Goal: Information Seeking & Learning: Compare options

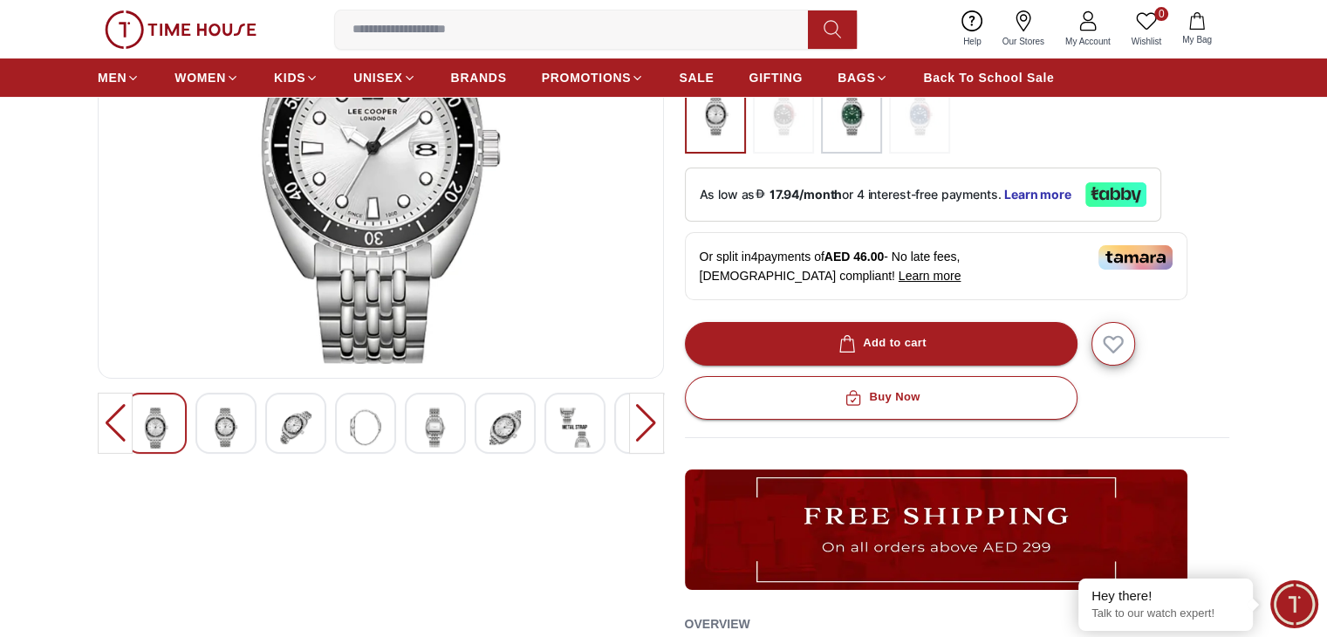
scroll to position [262, 0]
click at [274, 428] on div at bounding box center [295, 423] width 61 height 61
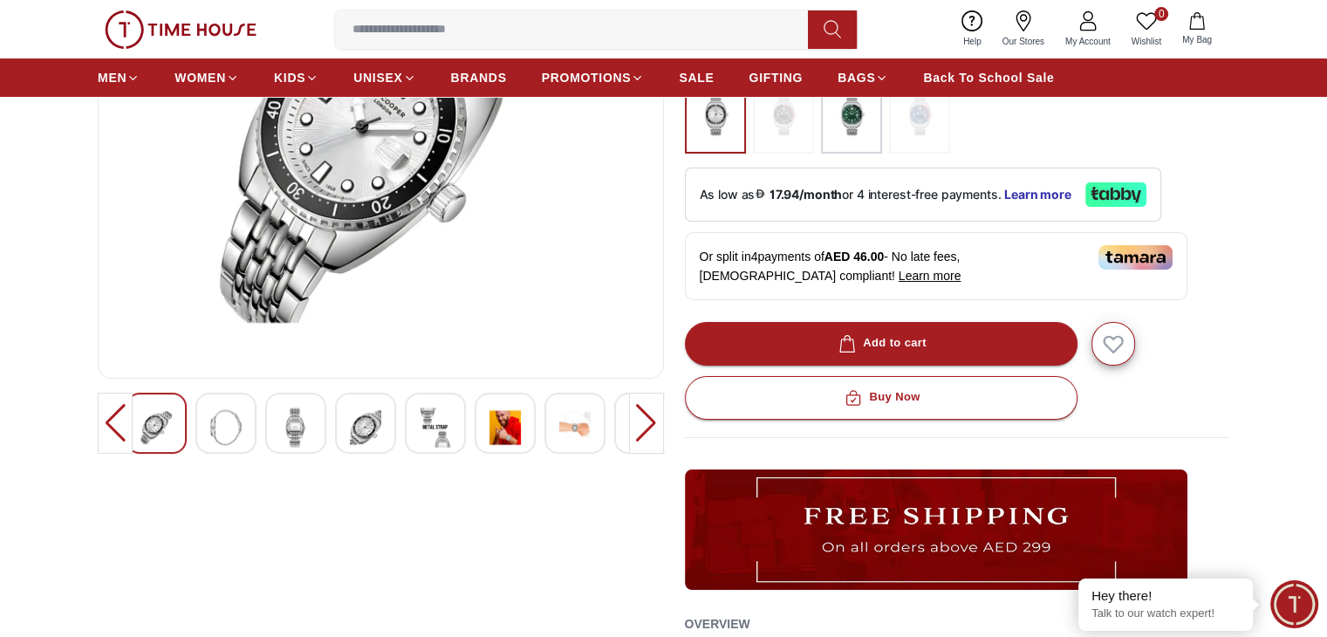
click at [274, 428] on div at bounding box center [295, 423] width 61 height 61
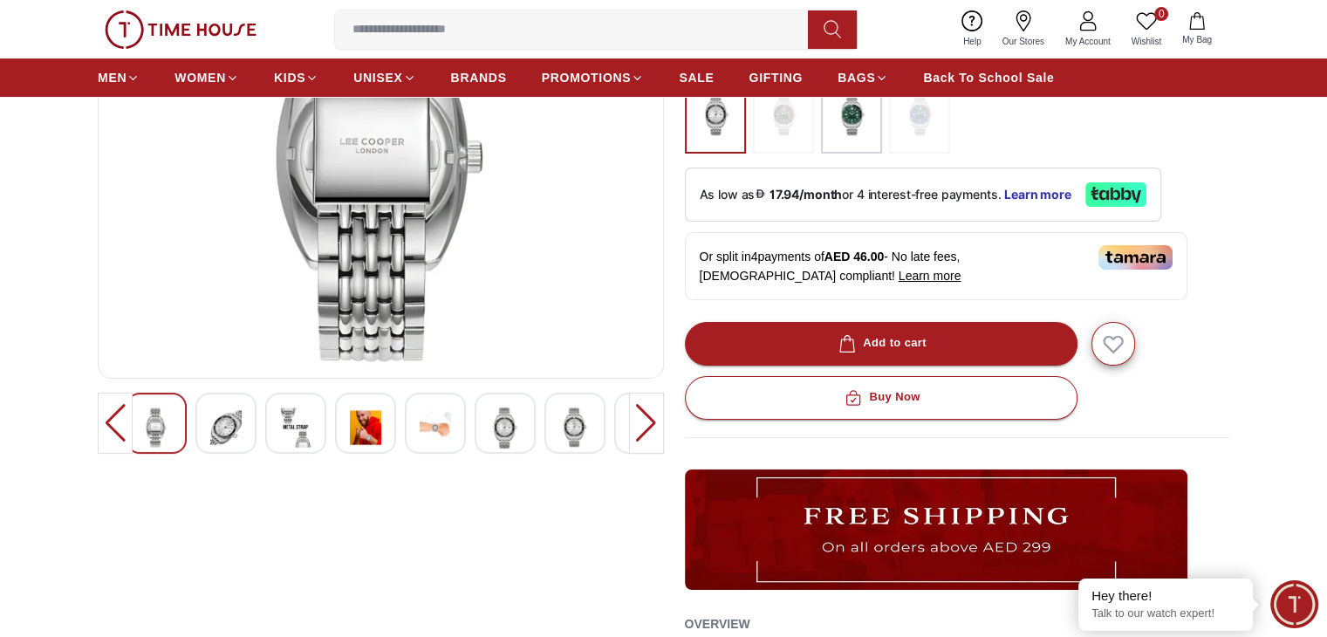
click at [364, 423] on img at bounding box center [365, 428] width 31 height 40
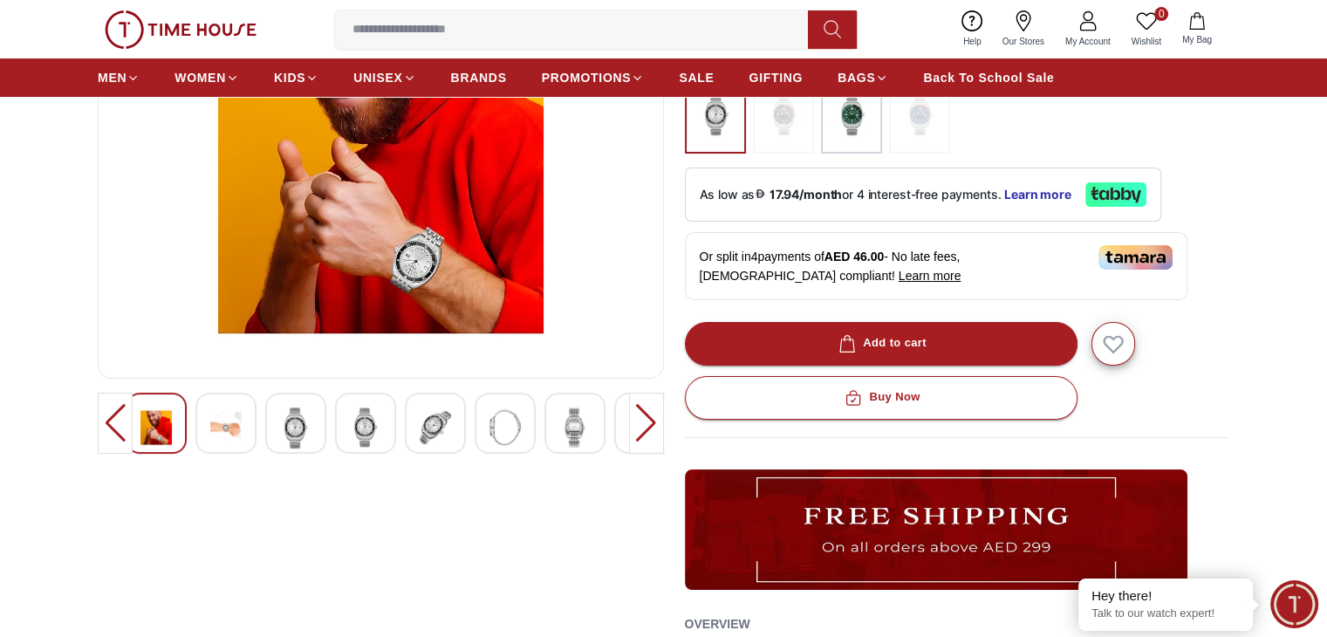
click at [234, 413] on img at bounding box center [225, 428] width 31 height 40
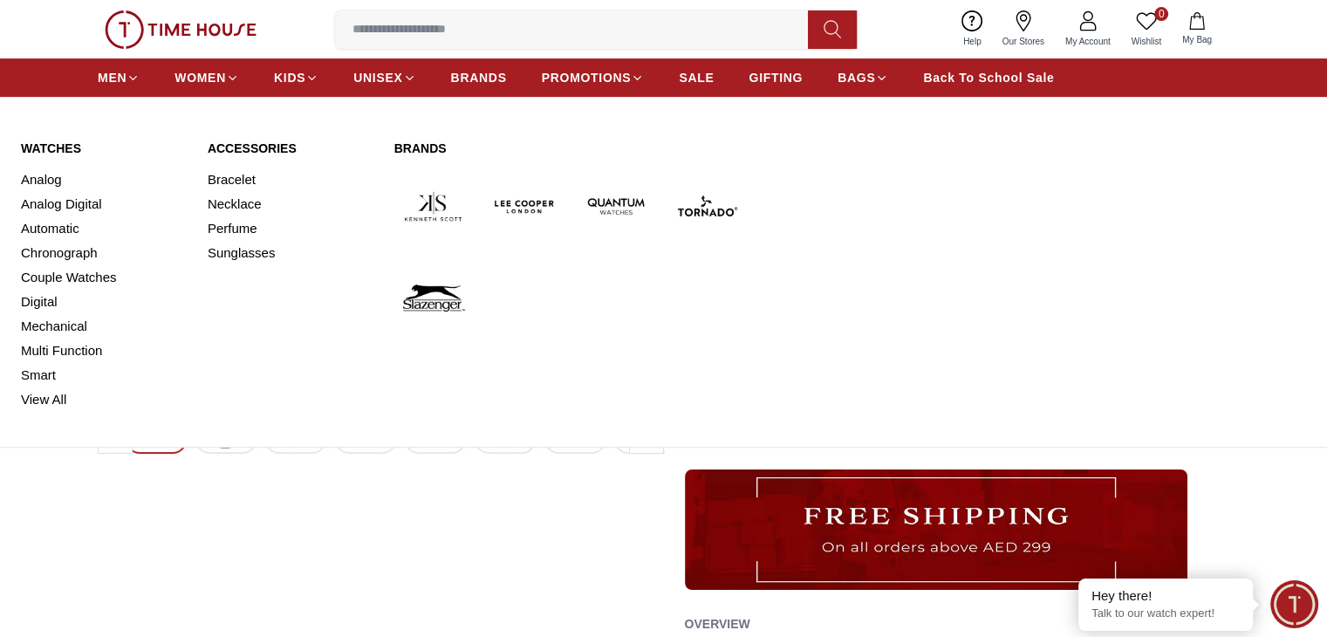
click at [512, 202] on img at bounding box center [525, 207] width 78 height 78
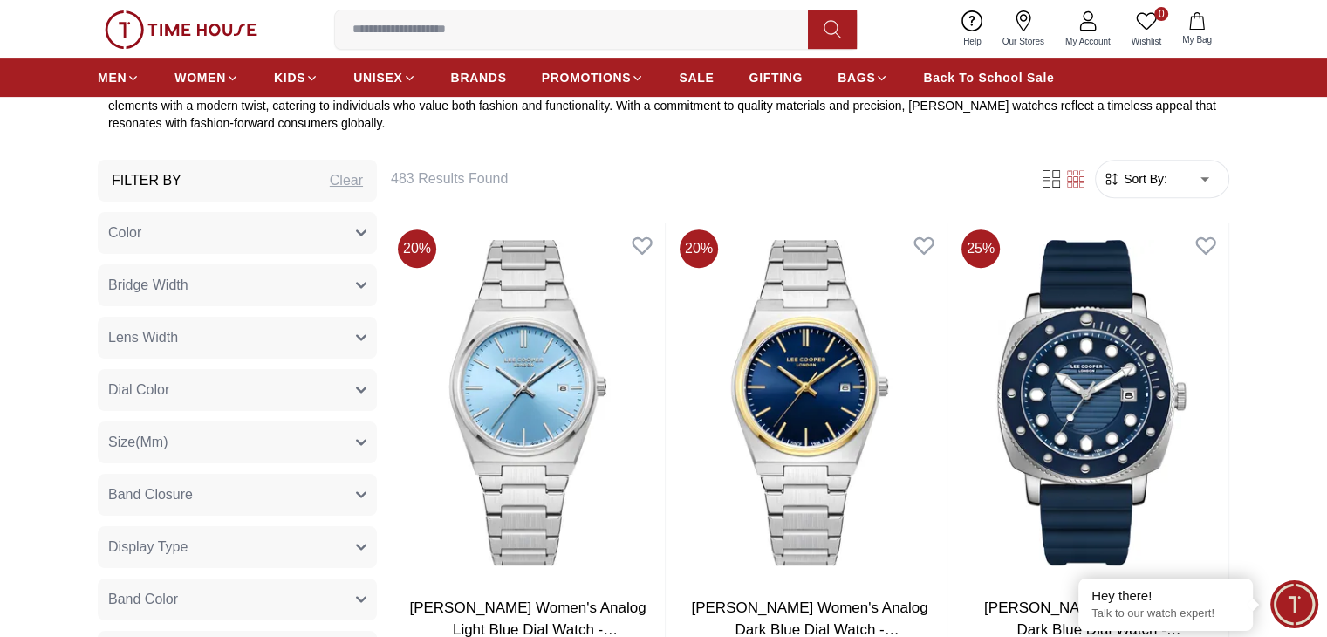
scroll to position [611, 0]
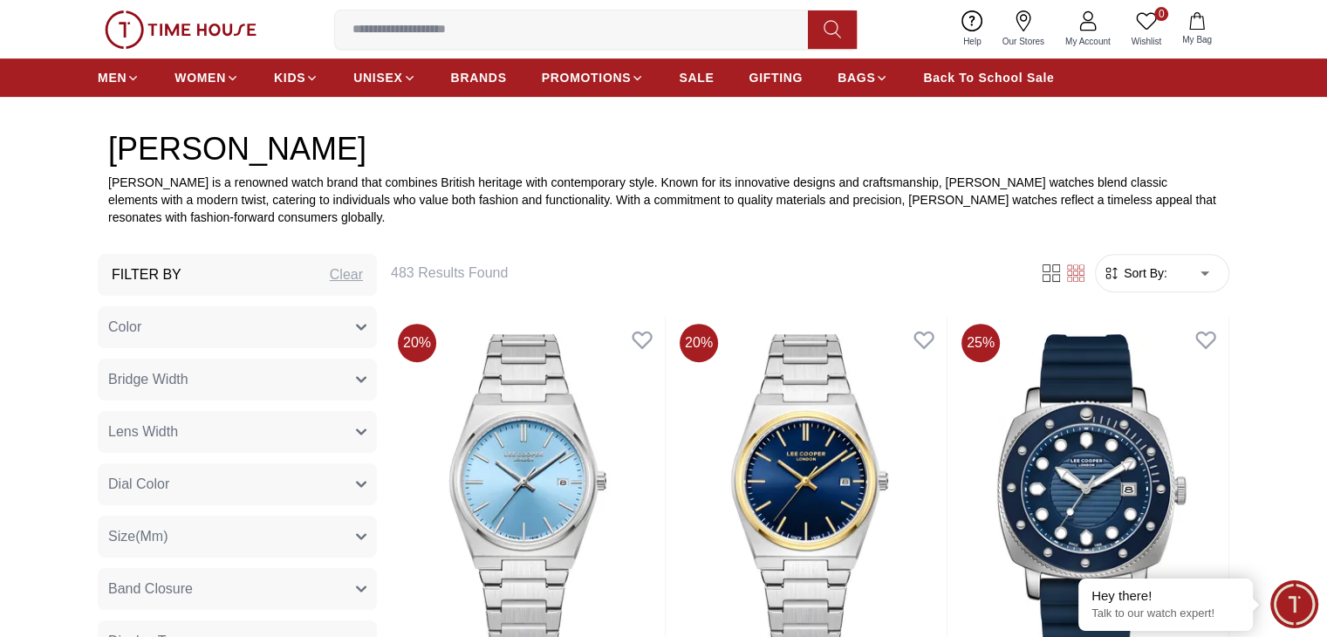
click at [1141, 272] on span "Sort By:" at bounding box center [1144, 272] width 47 height 17
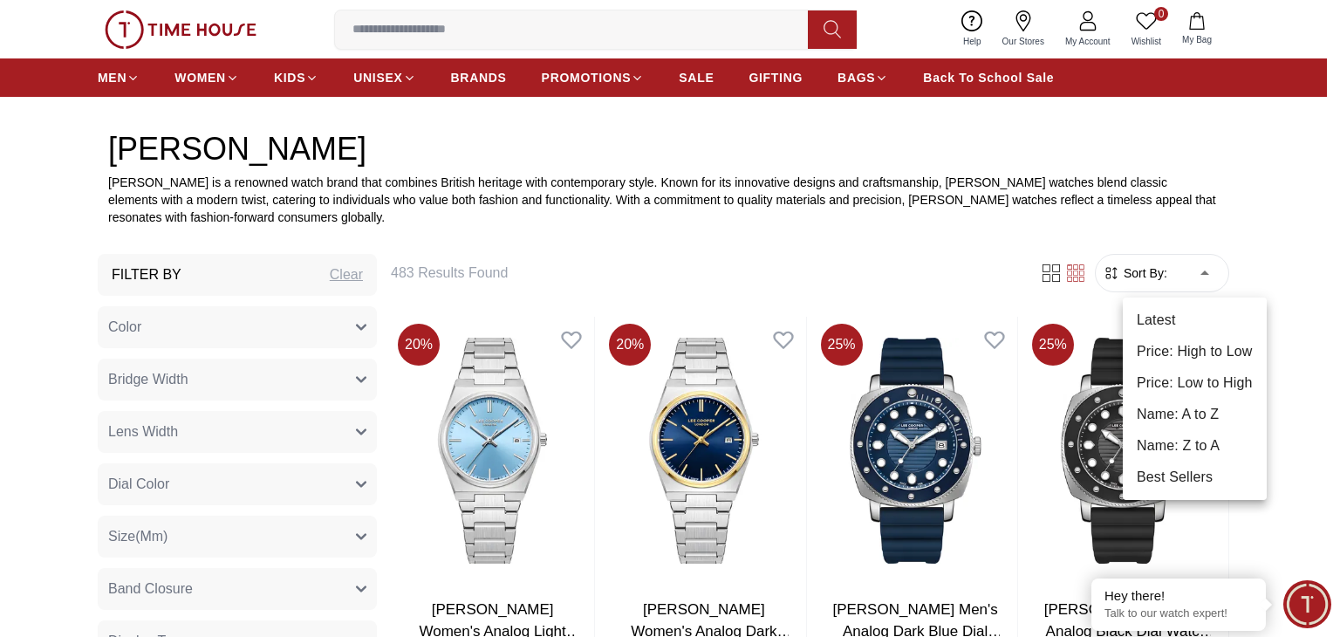
click at [1172, 382] on li "Price: Low to High" at bounding box center [1195, 382] width 144 height 31
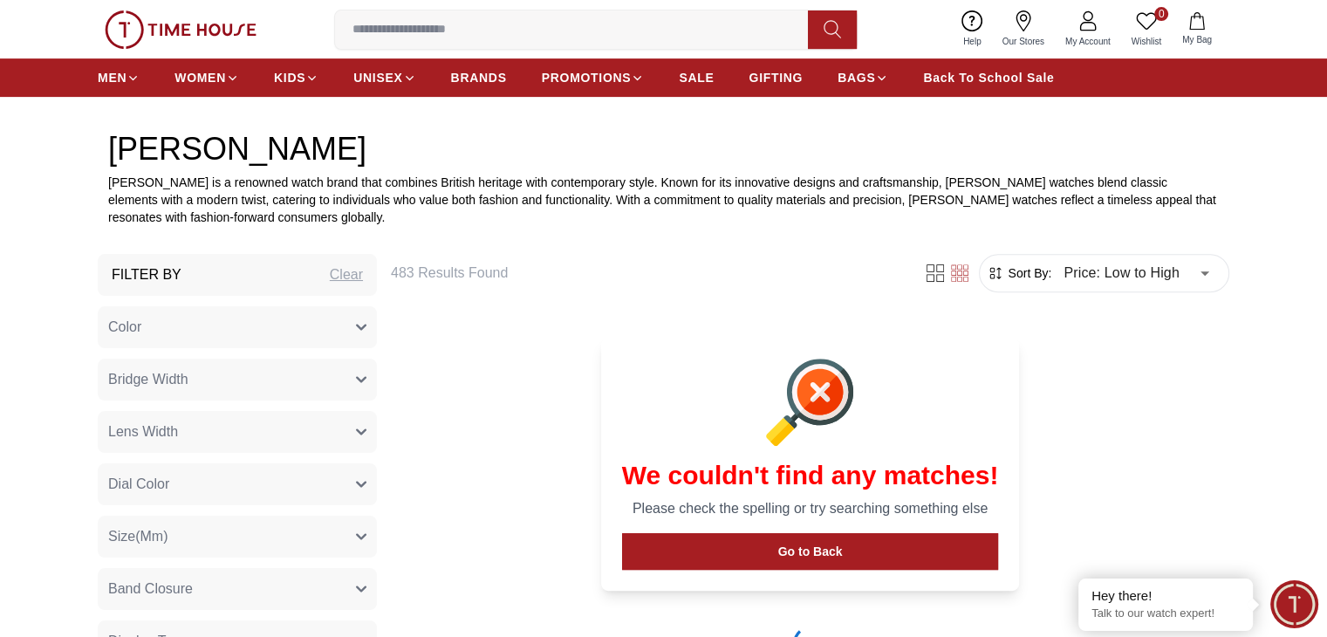
type input "*"
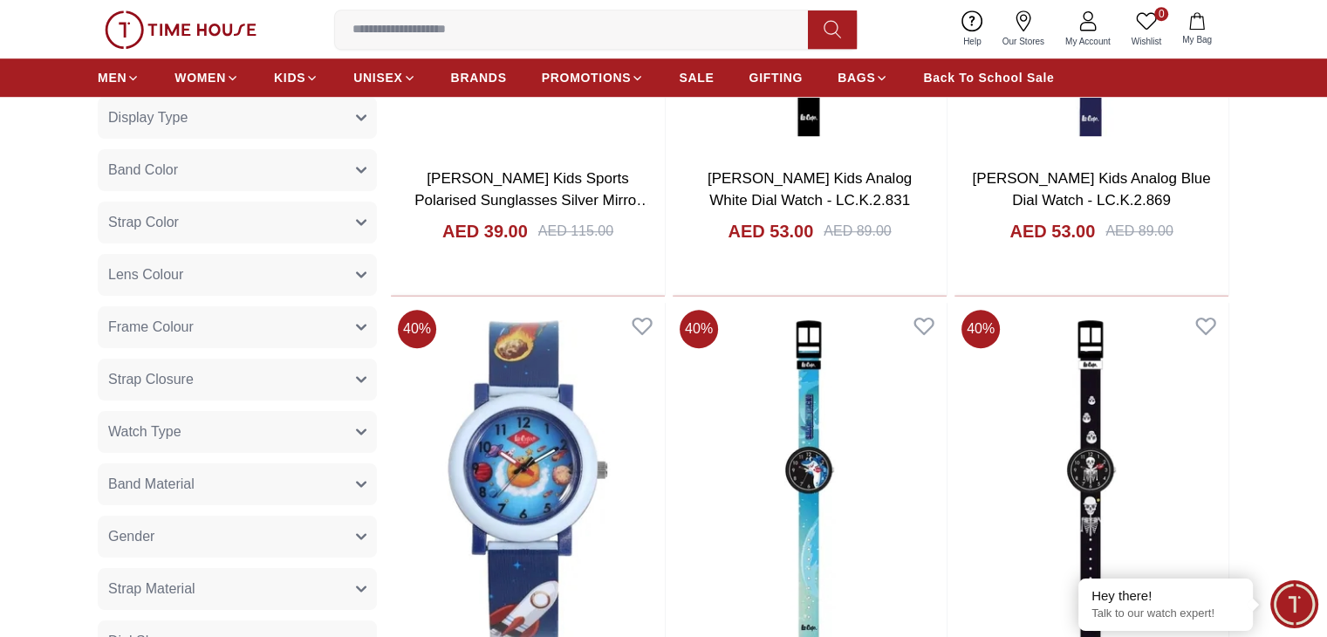
scroll to position [1484, 0]
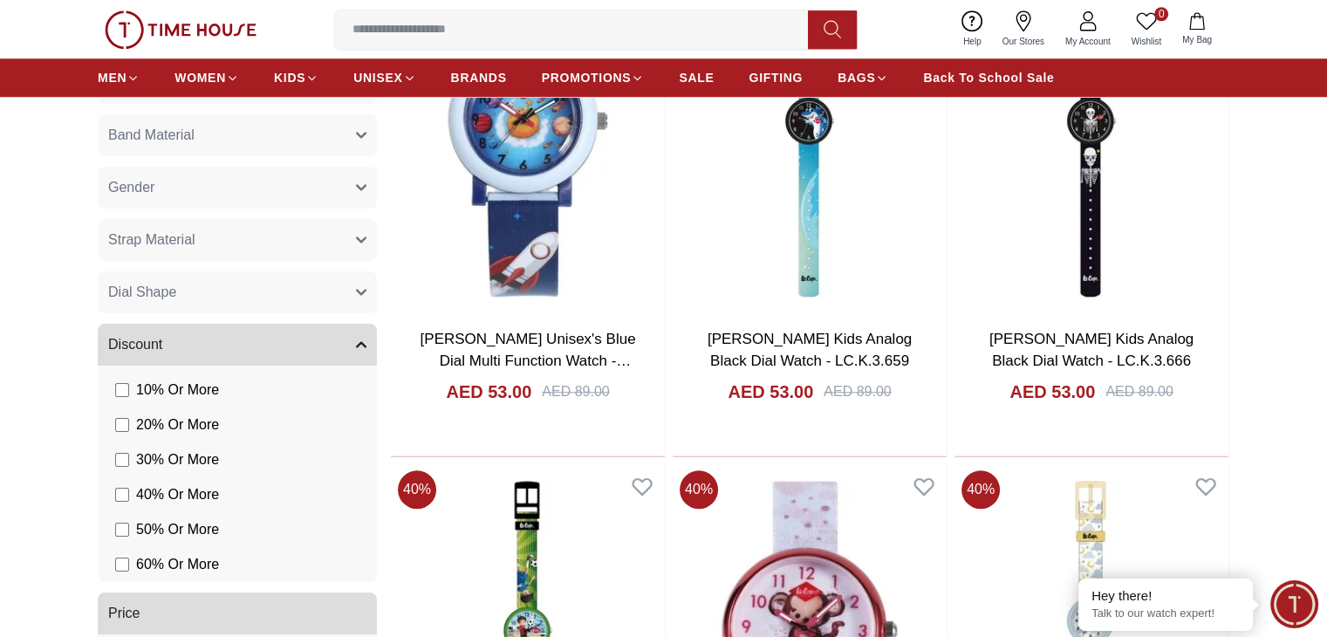
click at [162, 193] on button "Gender" at bounding box center [237, 188] width 279 height 42
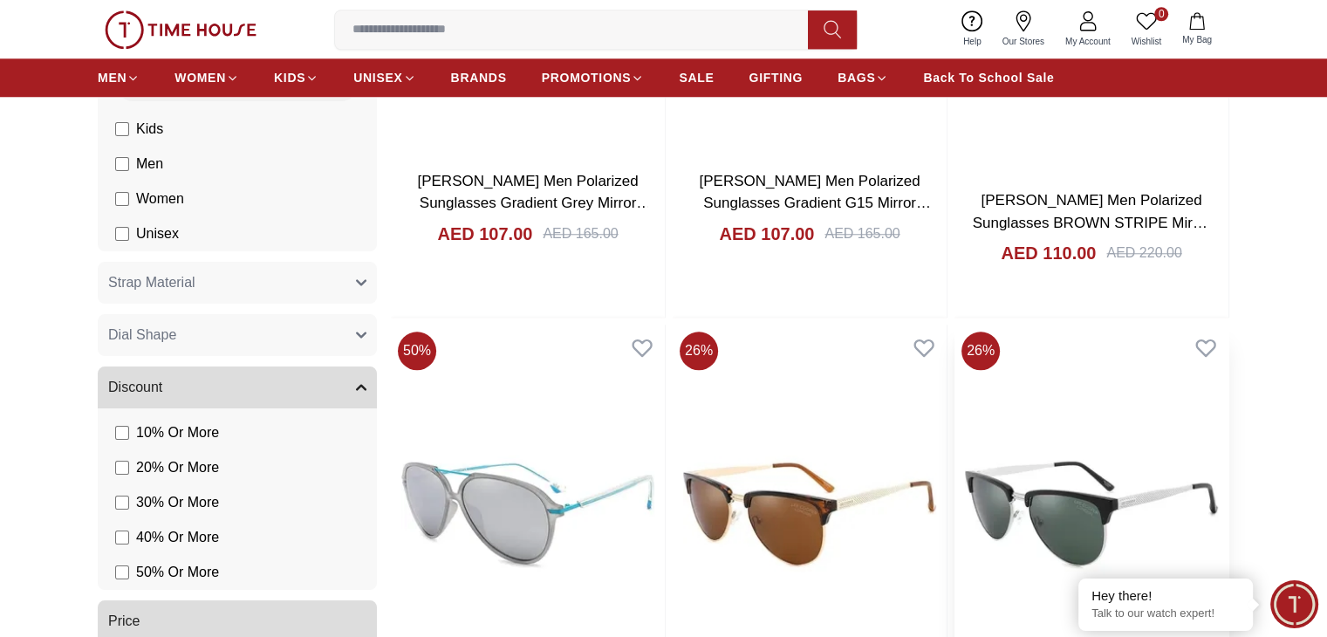
scroll to position [1745, 0]
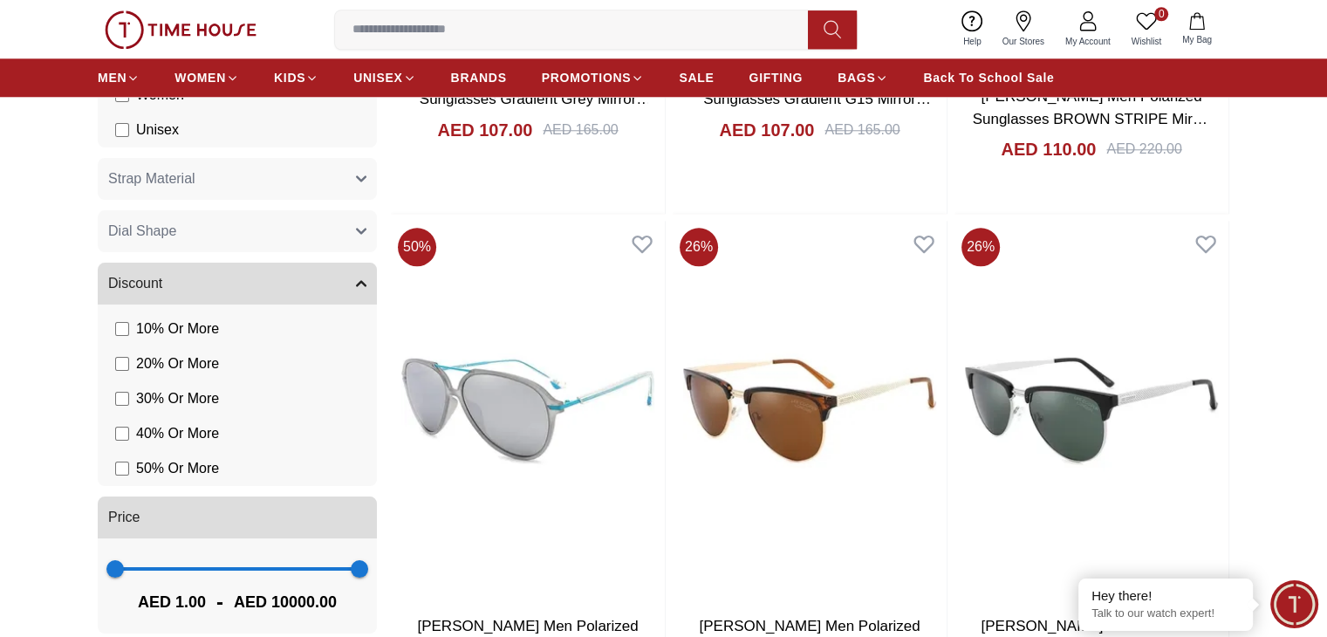
click at [265, 271] on button "Discount" at bounding box center [237, 284] width 279 height 42
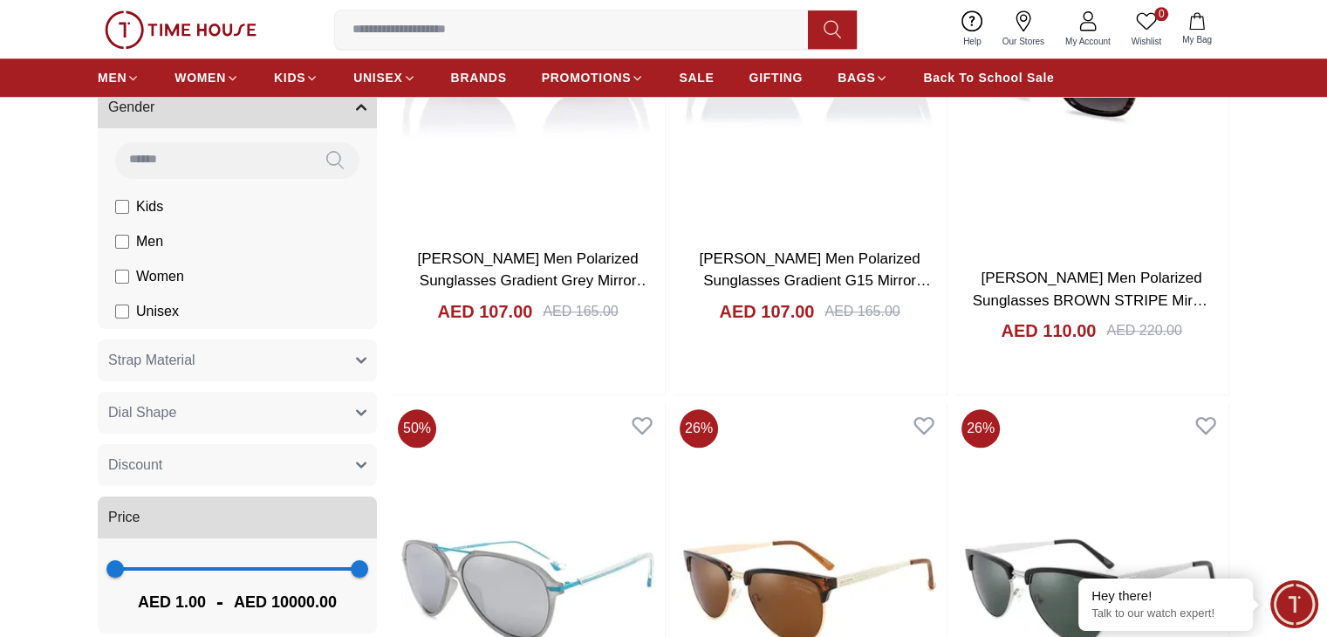
scroll to position [1309, 0]
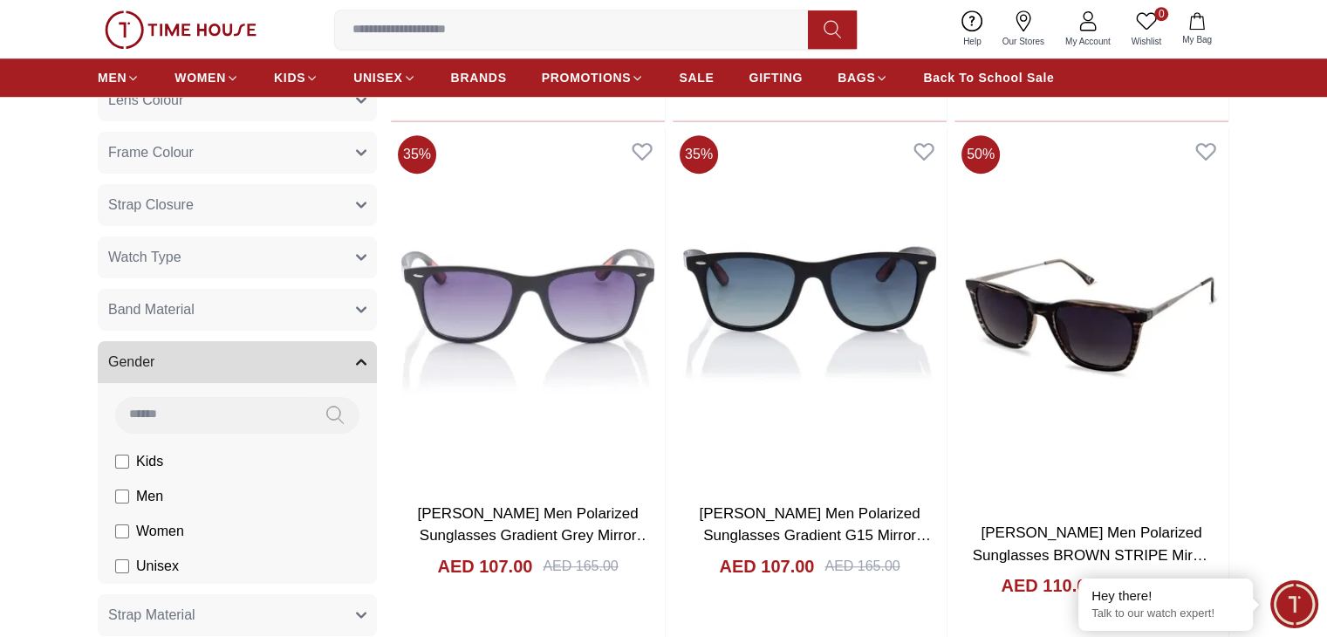
click at [240, 247] on button "Watch Type" at bounding box center [237, 257] width 279 height 42
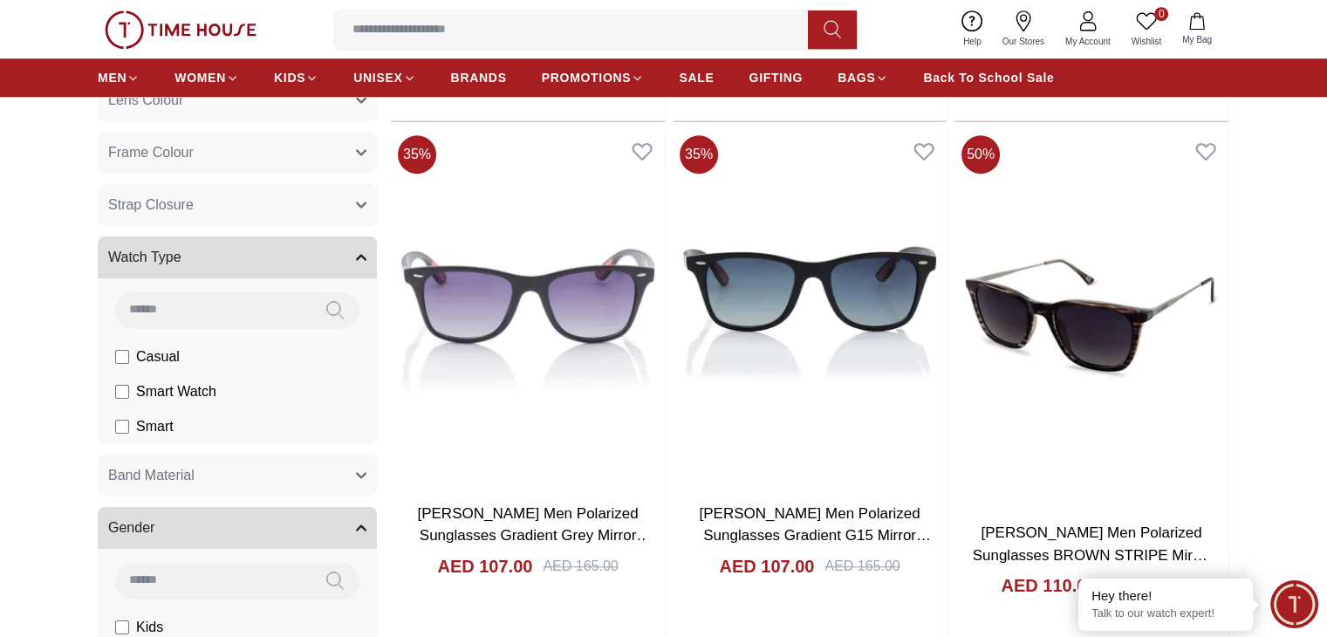
click at [240, 248] on button "Watch Type" at bounding box center [237, 257] width 279 height 42
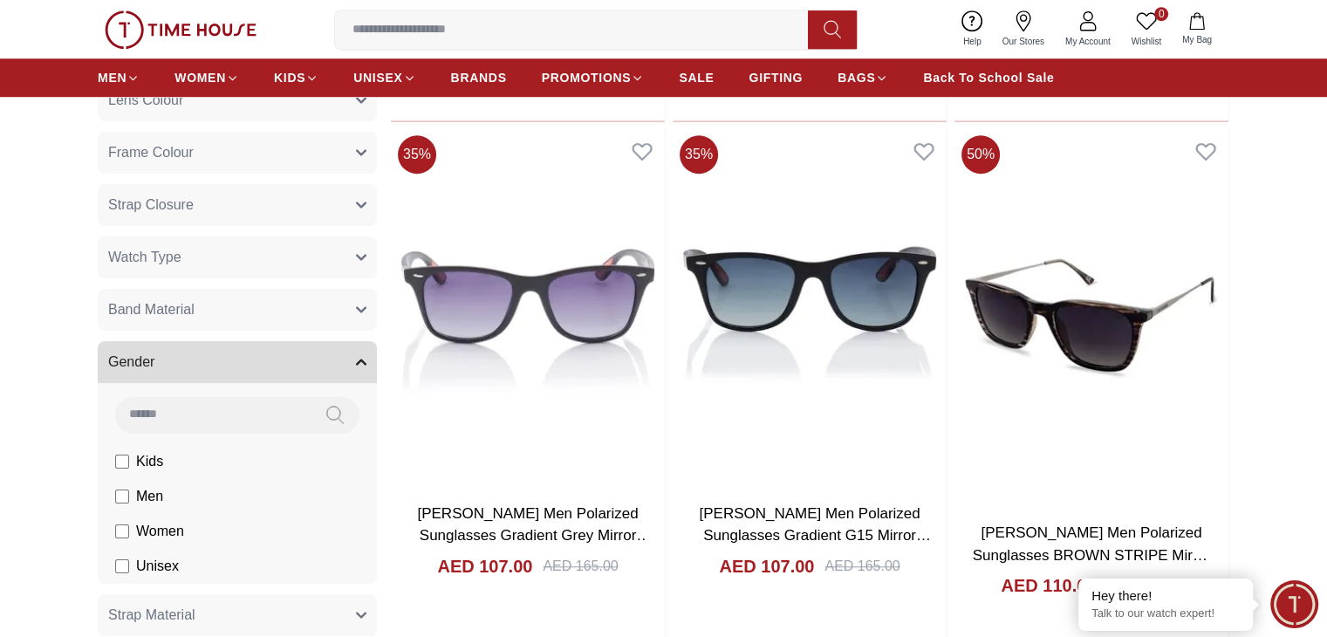
click at [244, 305] on button "Band Material" at bounding box center [237, 310] width 279 height 42
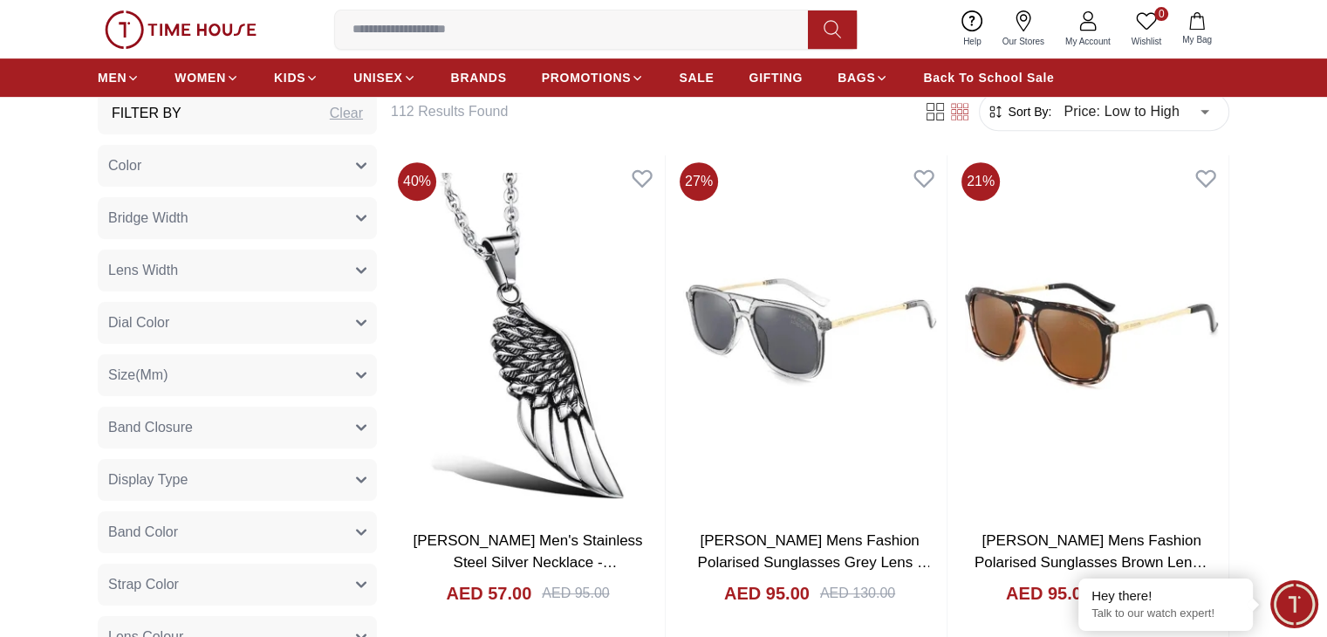
scroll to position [611, 0]
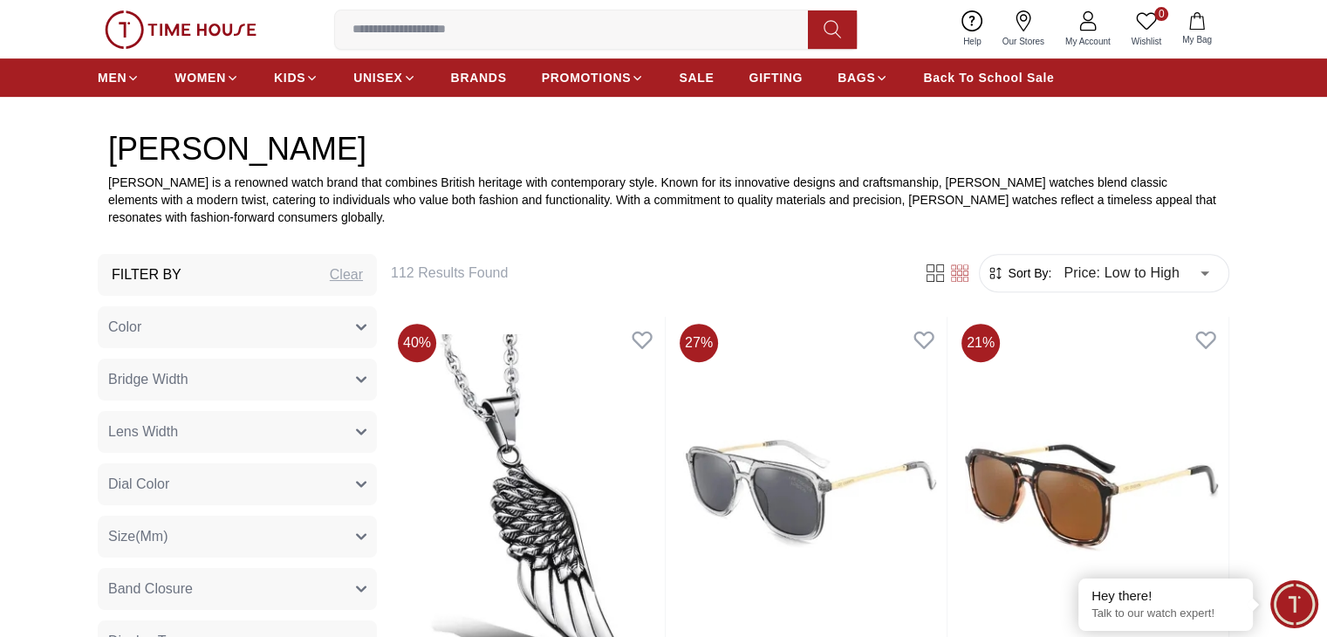
click at [293, 278] on div "Filter By Clear" at bounding box center [237, 275] width 279 height 42
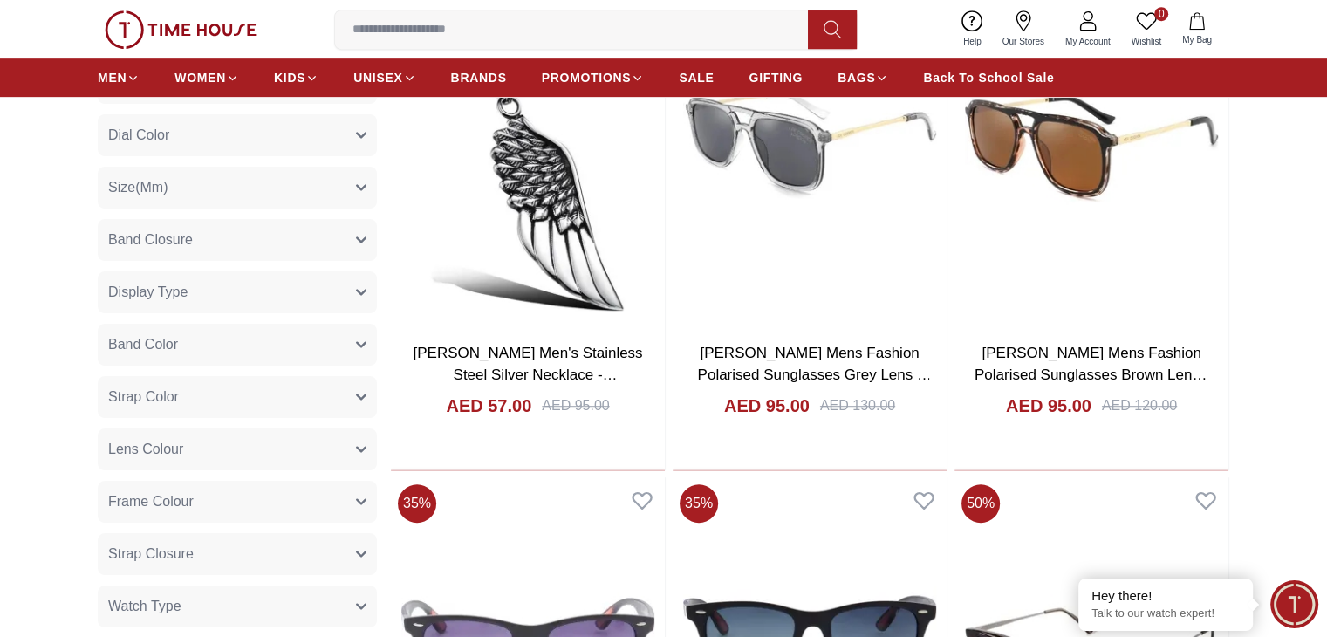
scroll to position [1134, 0]
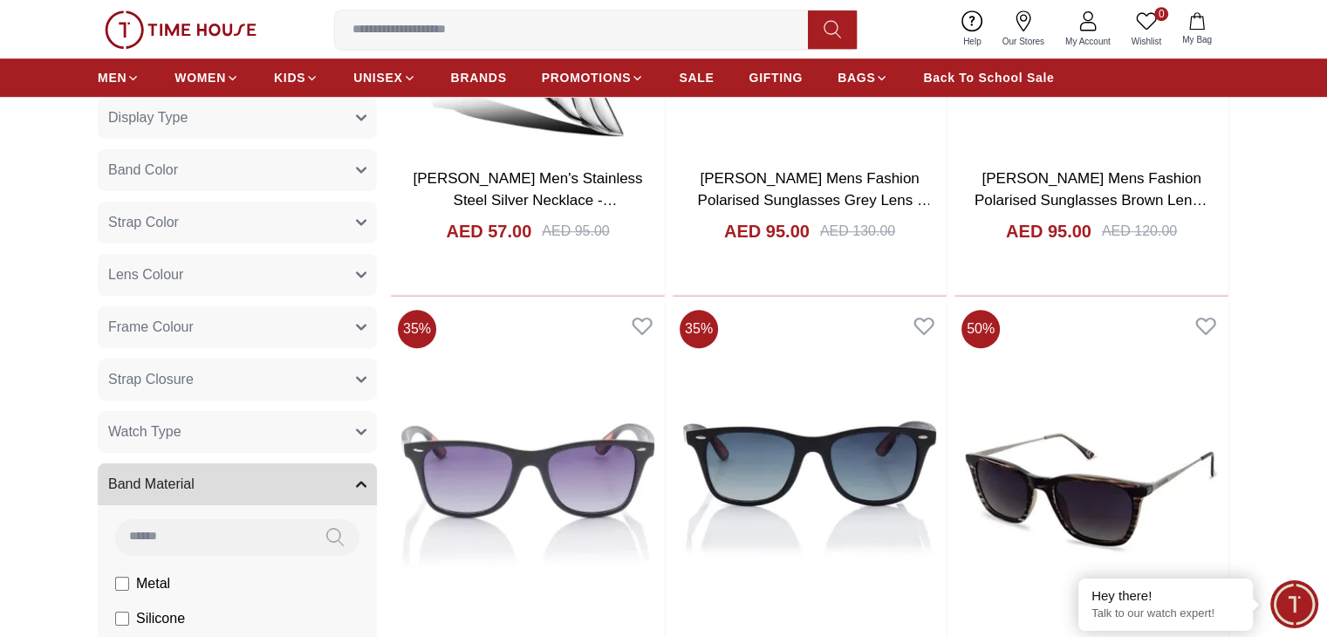
click at [234, 423] on button "Watch Type" at bounding box center [237, 432] width 279 height 42
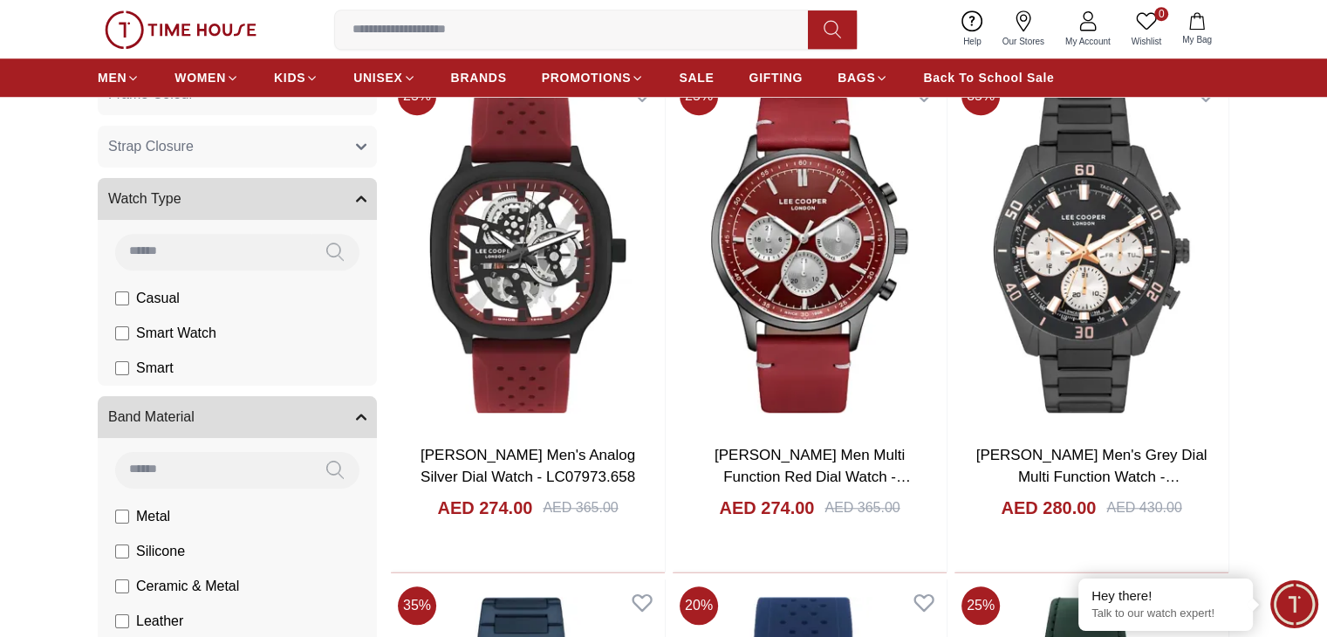
scroll to position [1396, 0]
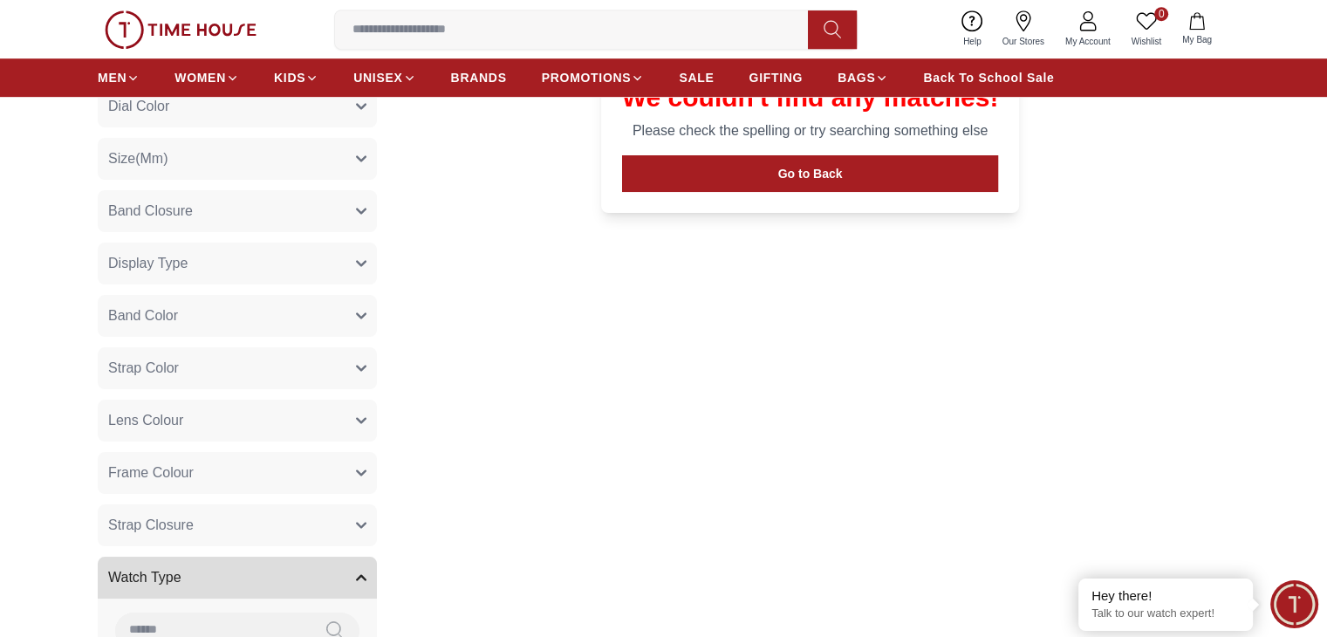
scroll to position [1309, 0]
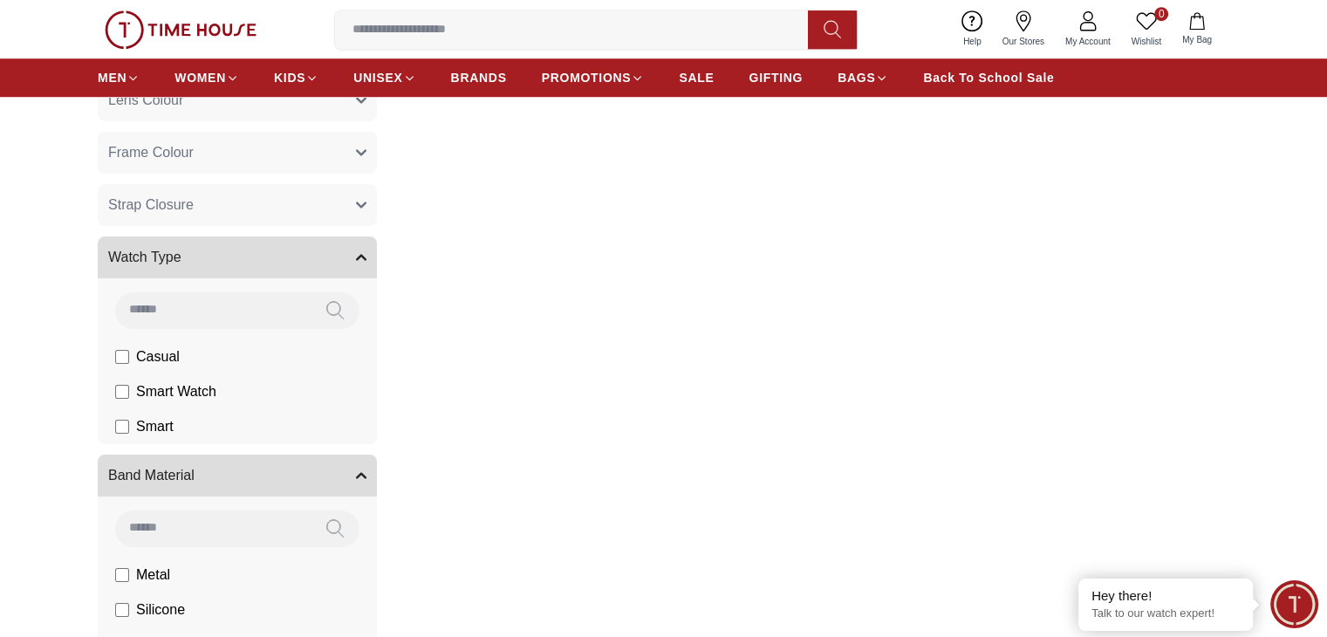
click at [0, 0] on span "Smart" at bounding box center [0, 0] width 0 height 0
click at [0, 0] on span "Smart Watch" at bounding box center [0, 0] width 0 height 0
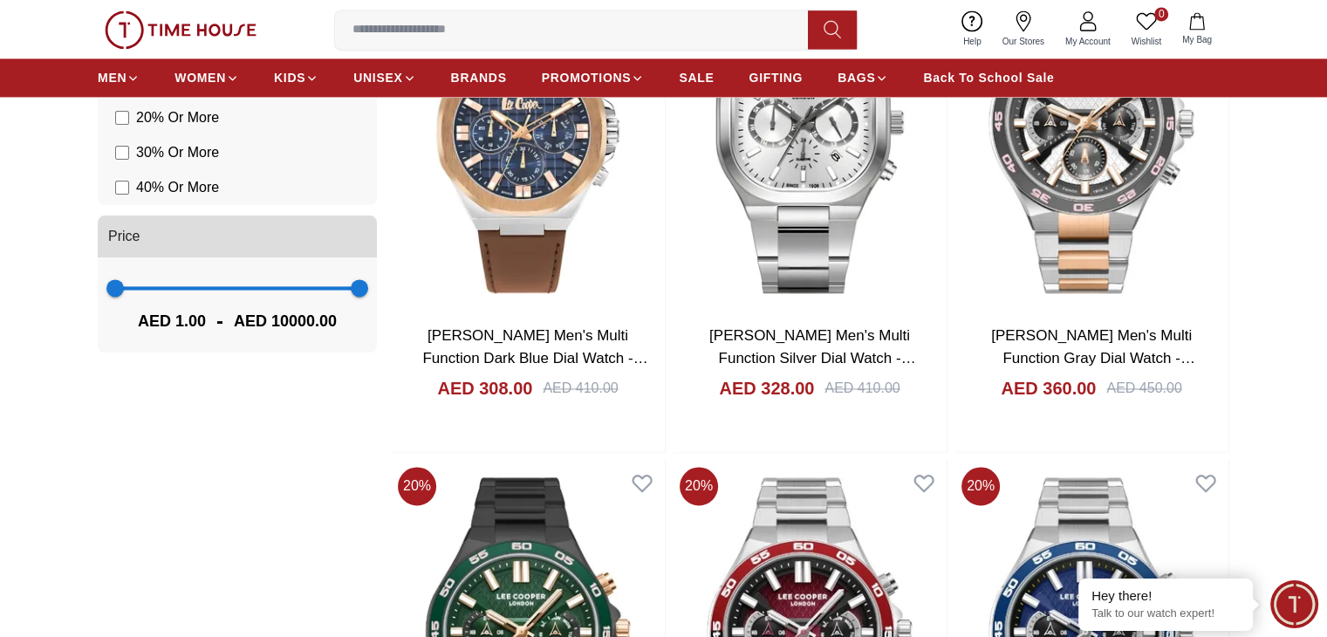
scroll to position [2705, 0]
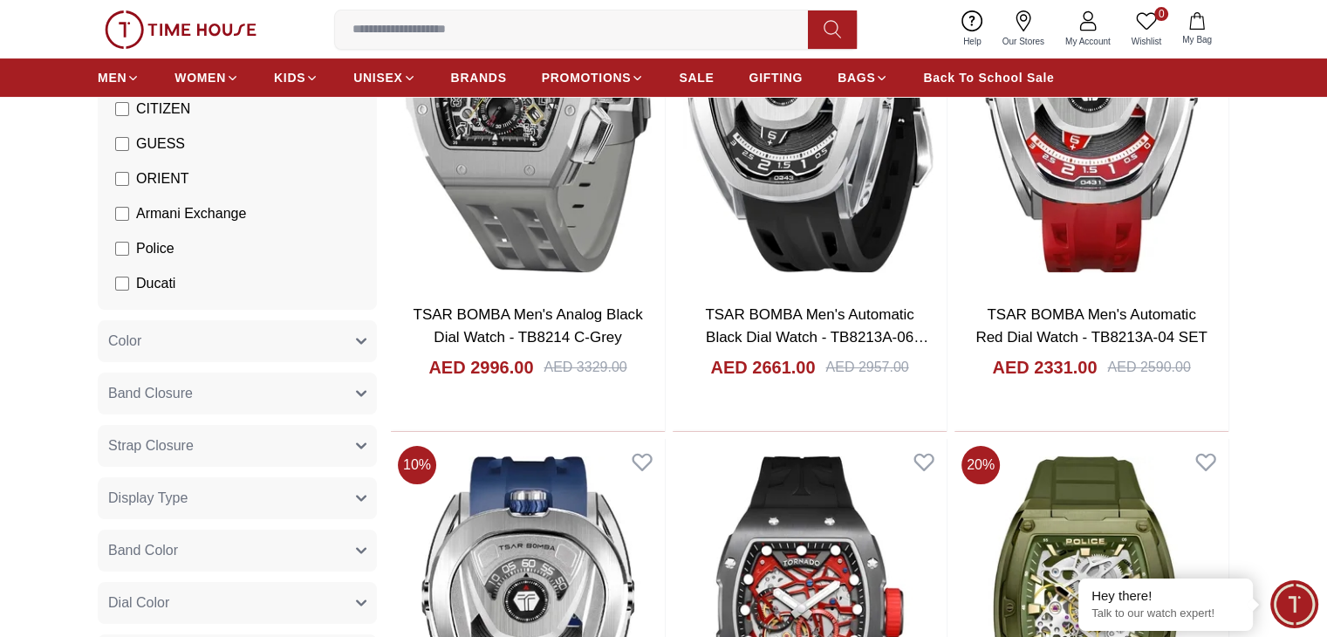
scroll to position [87, 0]
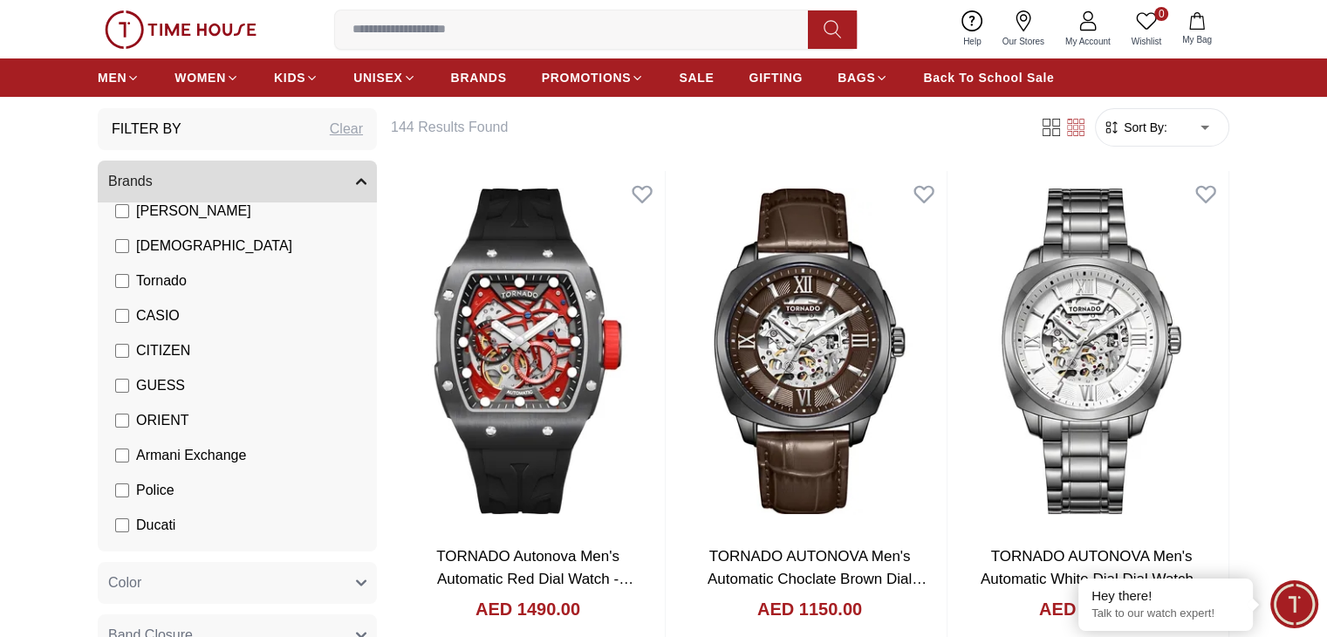
click at [1137, 128] on span "Sort By:" at bounding box center [1144, 127] width 47 height 17
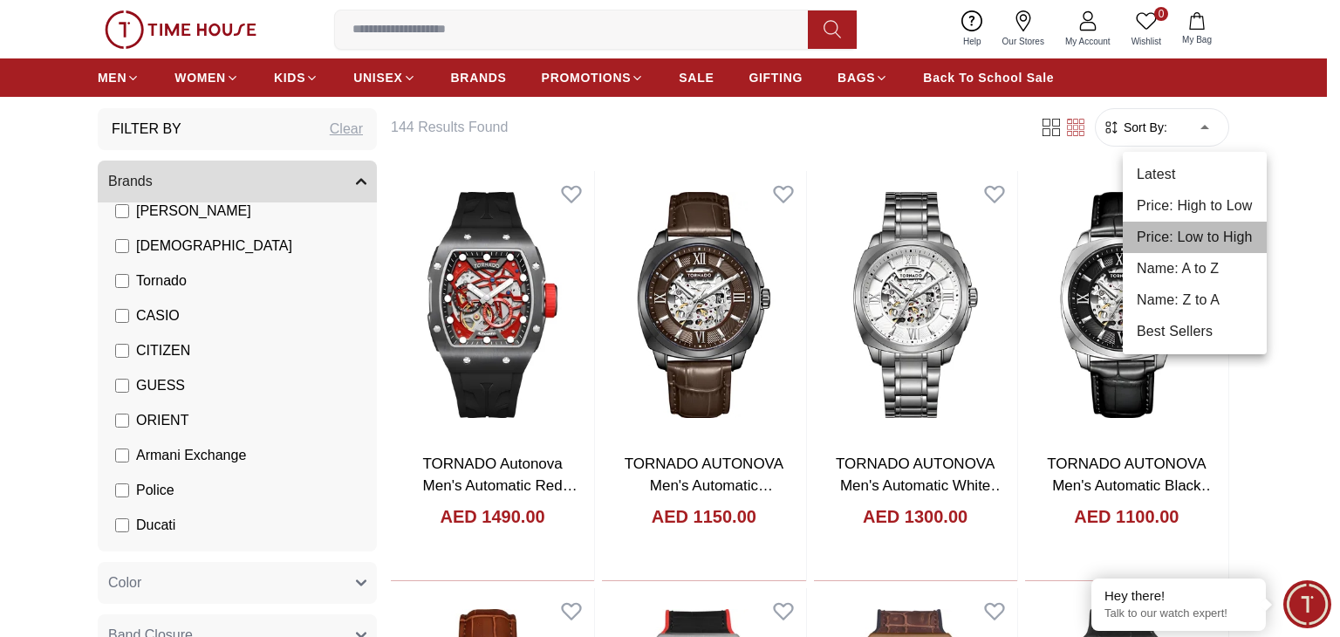
click at [1178, 236] on li "Price: Low to High" at bounding box center [1195, 237] width 144 height 31
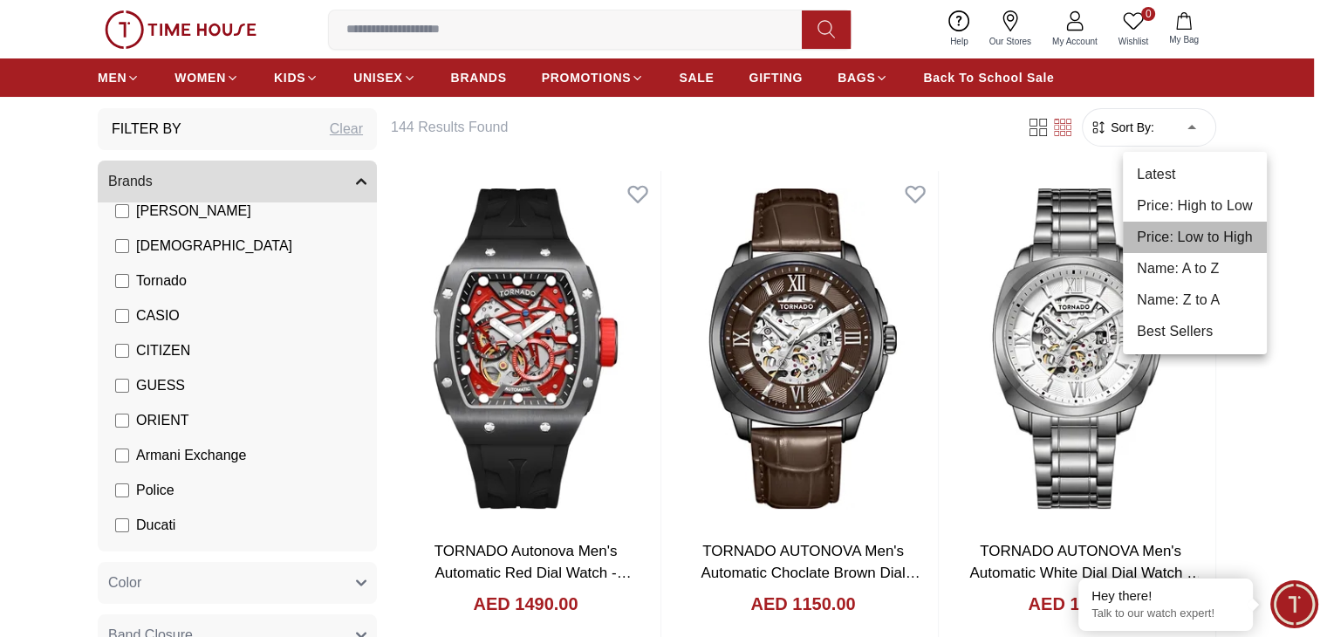
type input "*"
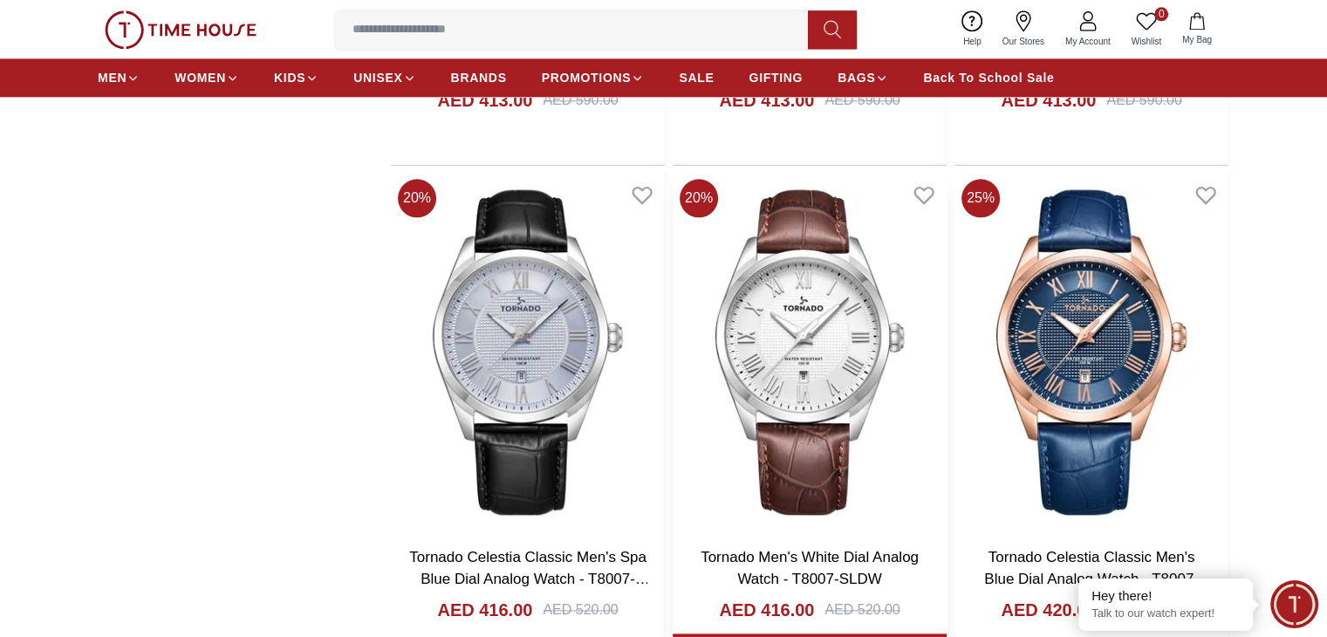
scroll to position [2356, 0]
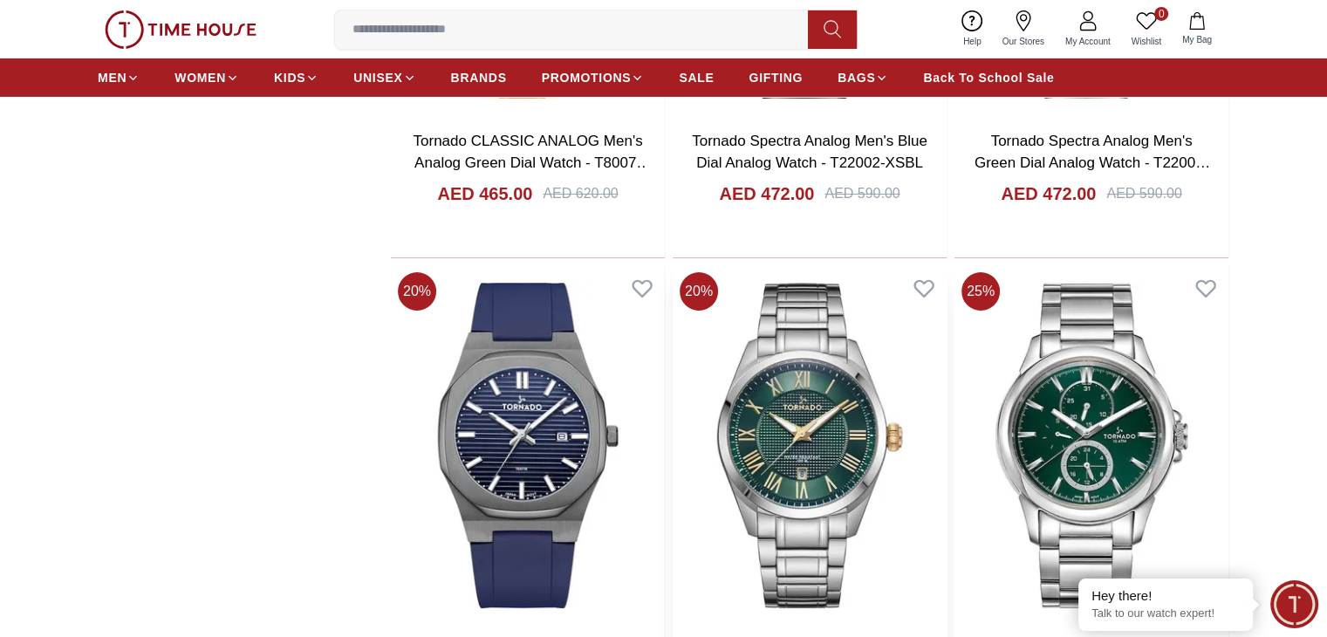
scroll to position [6458, 0]
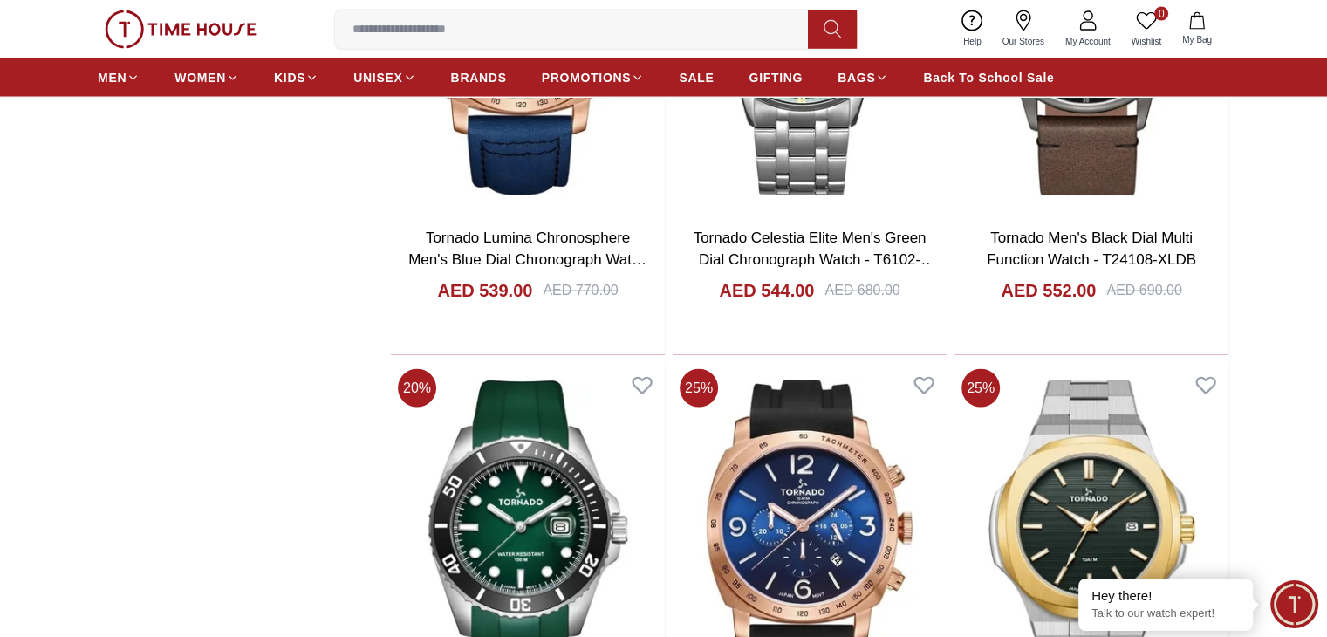
scroll to position [9830, 0]
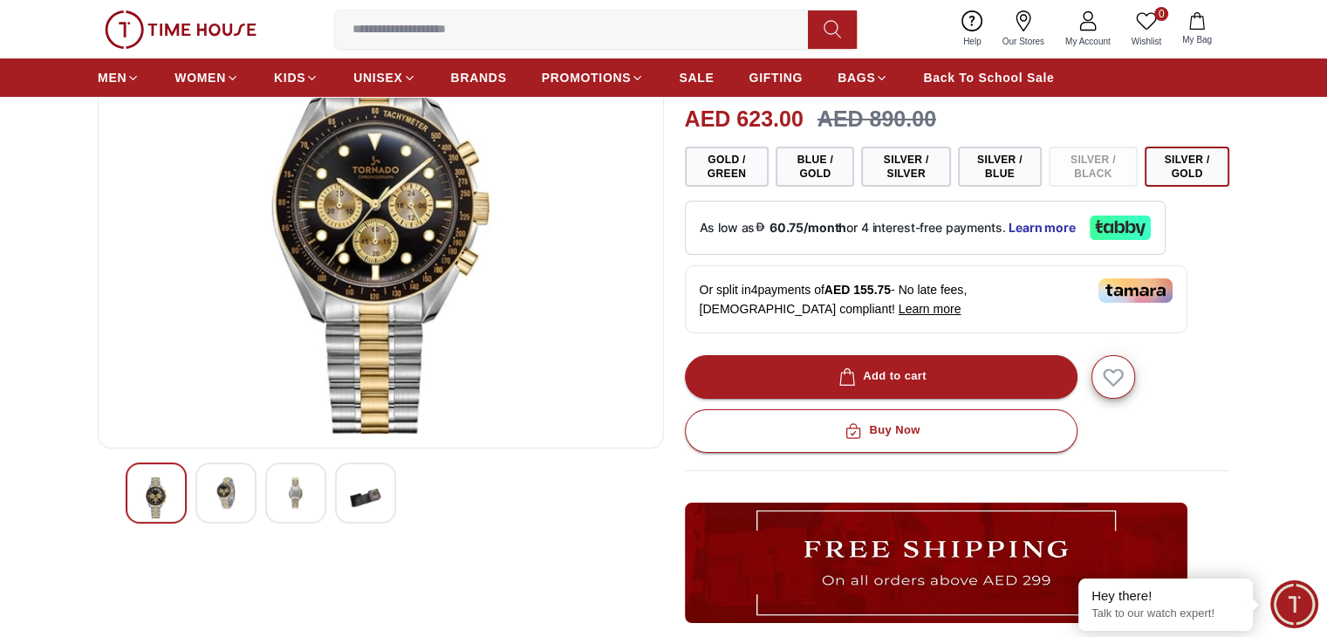
scroll to position [87, 0]
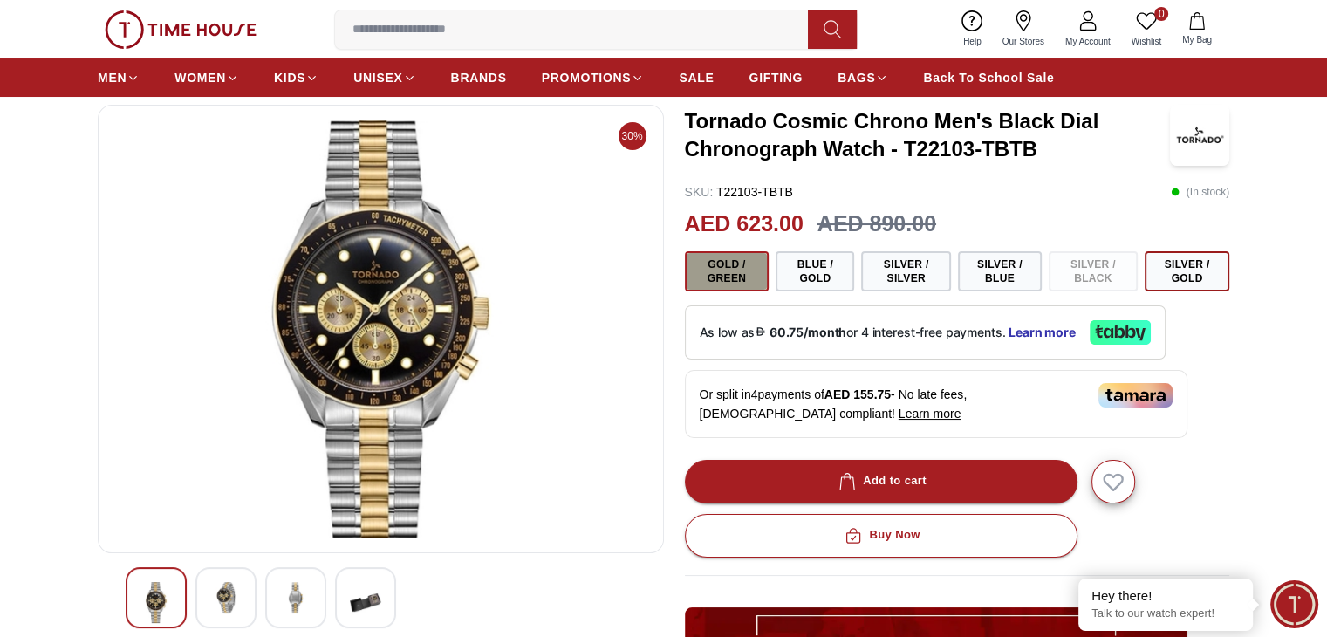
click at [737, 270] on button "Gold / Green" at bounding box center [727, 271] width 85 height 40
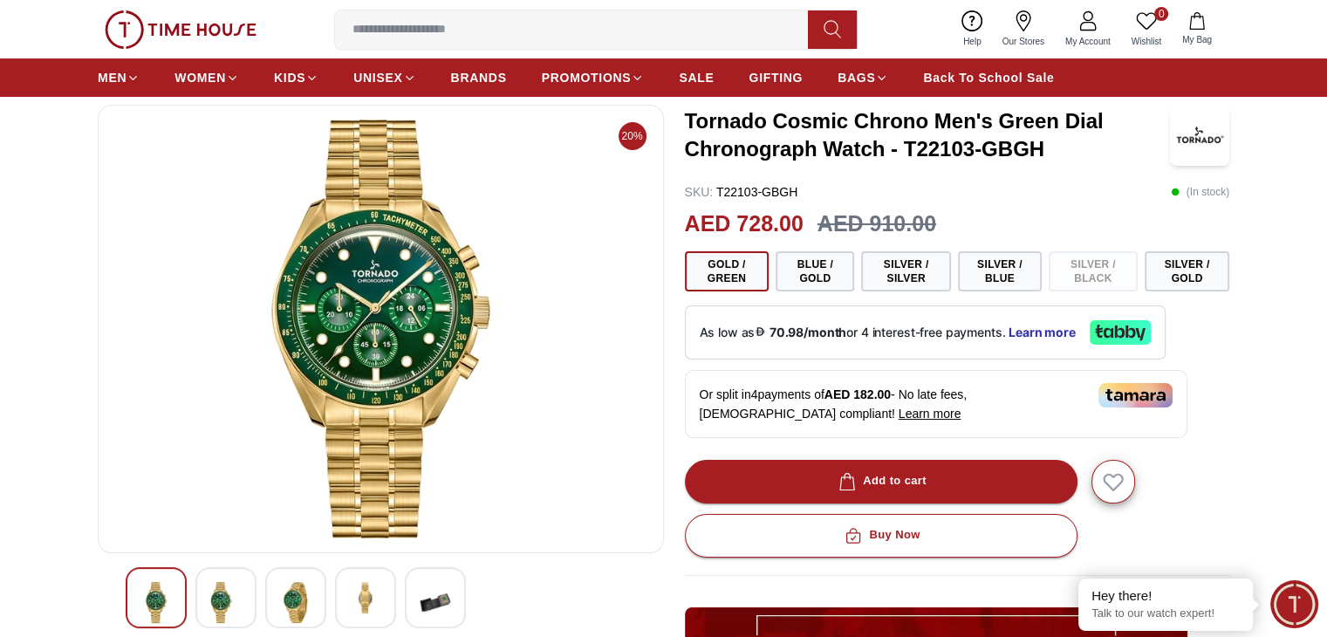
click at [281, 588] on img at bounding box center [295, 602] width 31 height 41
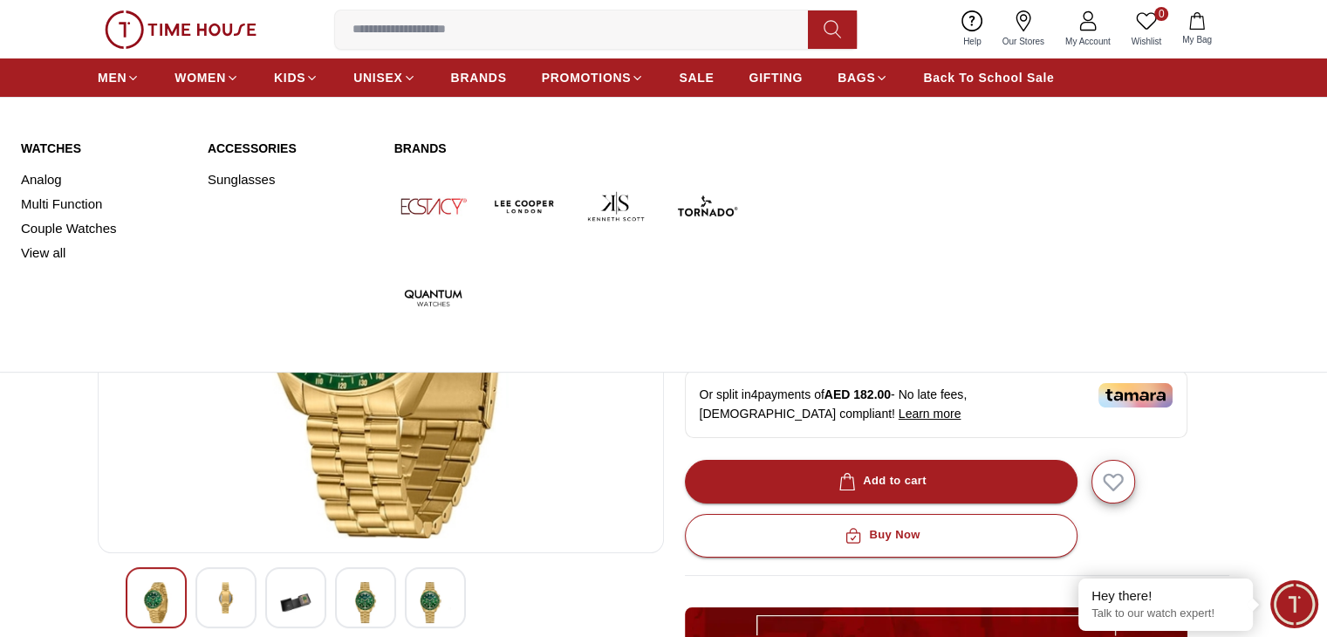
click at [628, 196] on img at bounding box center [617, 207] width 78 height 78
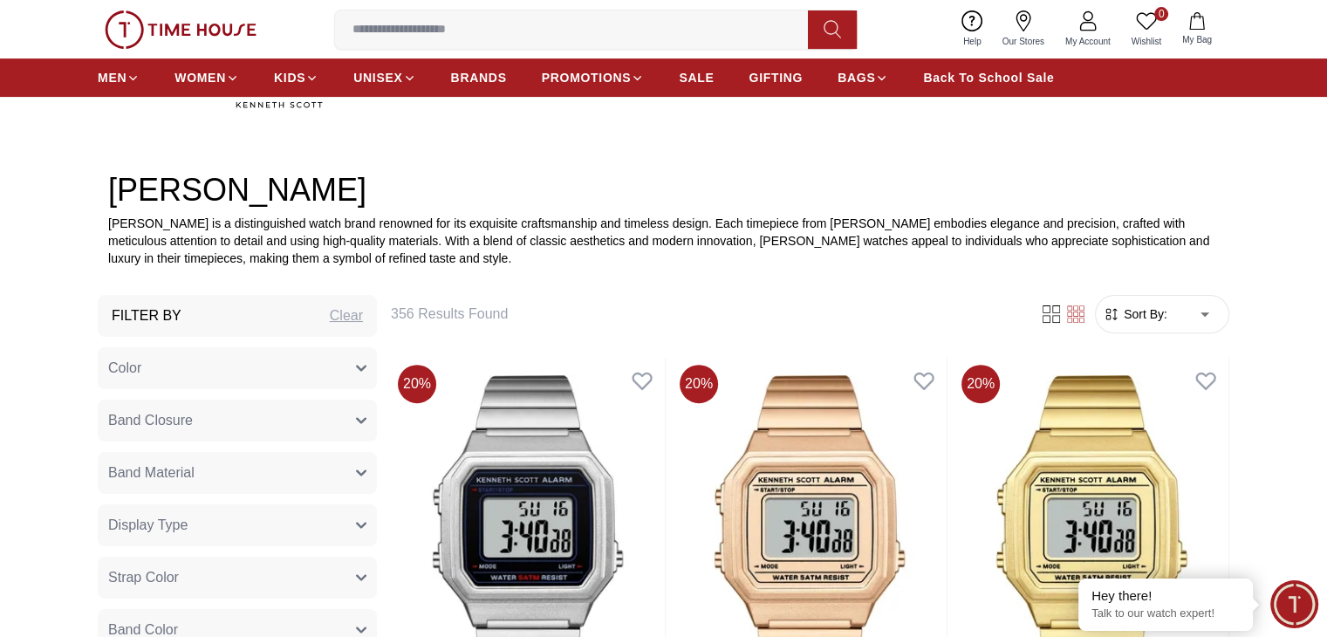
scroll to position [611, 0]
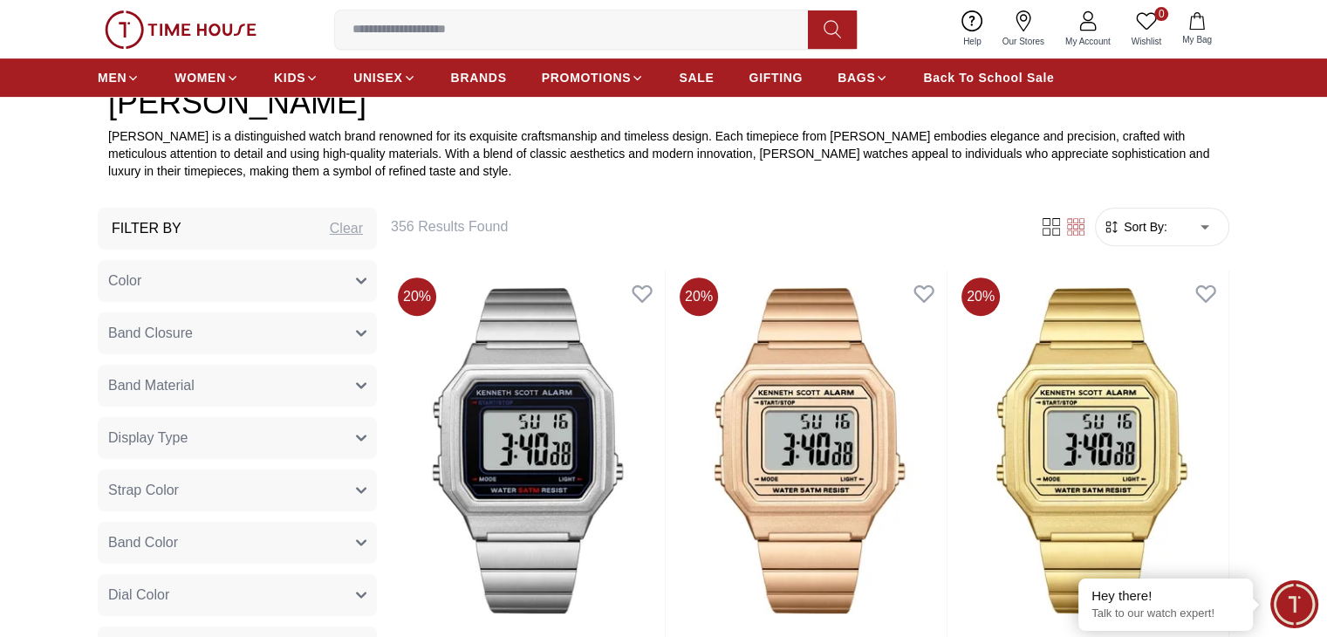
click at [1166, 225] on span "Sort By:" at bounding box center [1144, 226] width 47 height 17
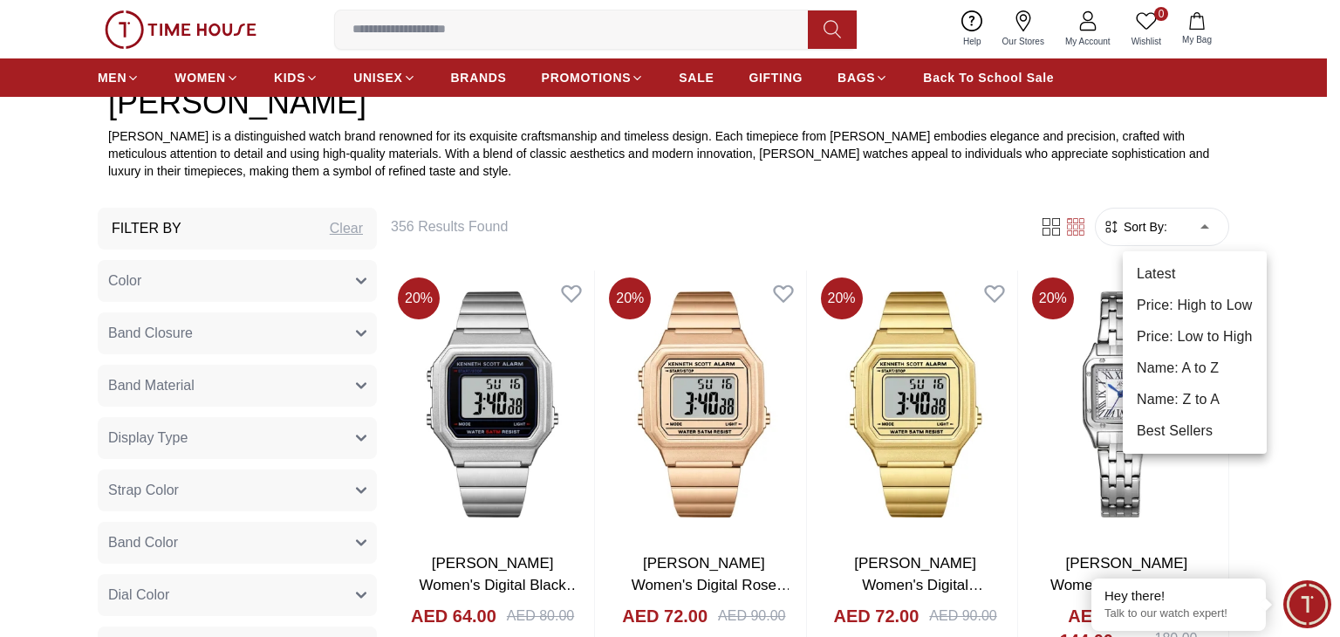
click at [1174, 336] on li "Price: Low to High" at bounding box center [1195, 336] width 144 height 31
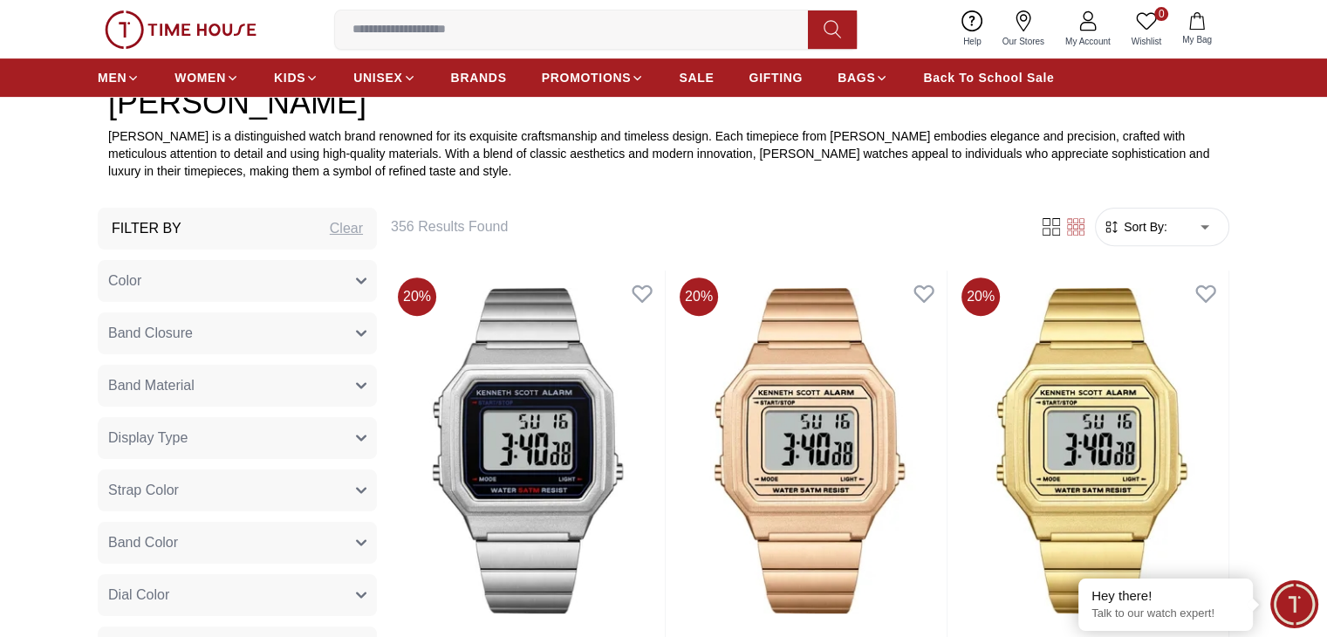
type input "*"
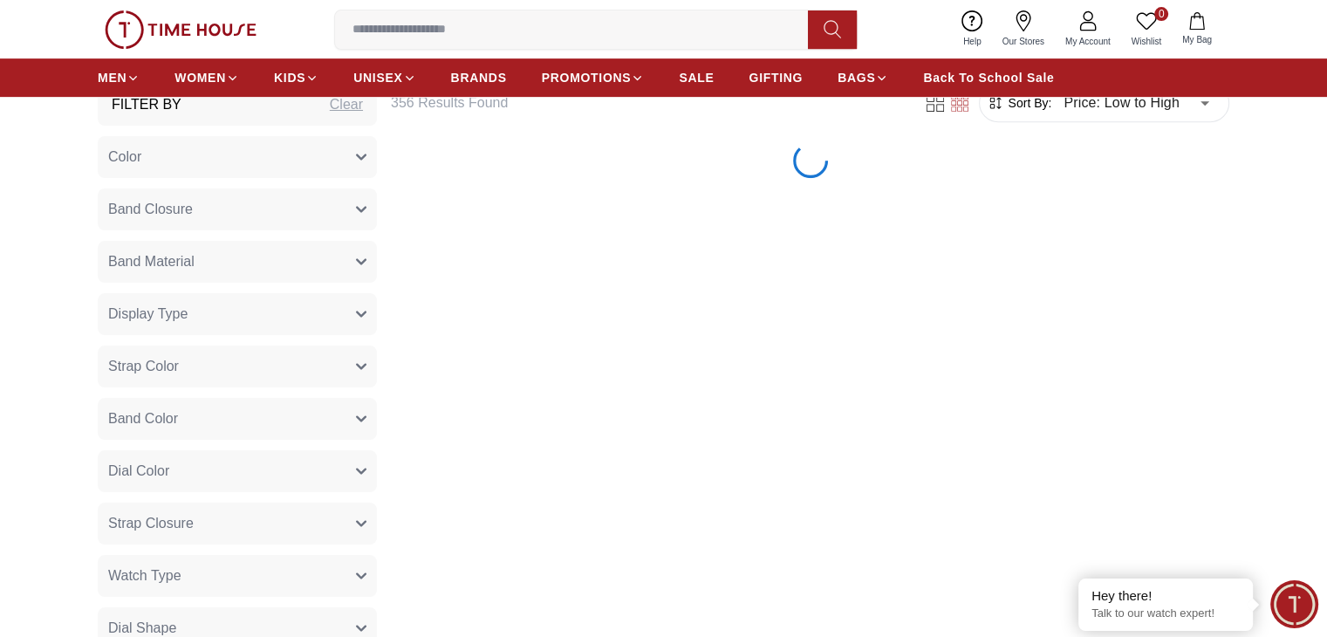
scroll to position [960, 0]
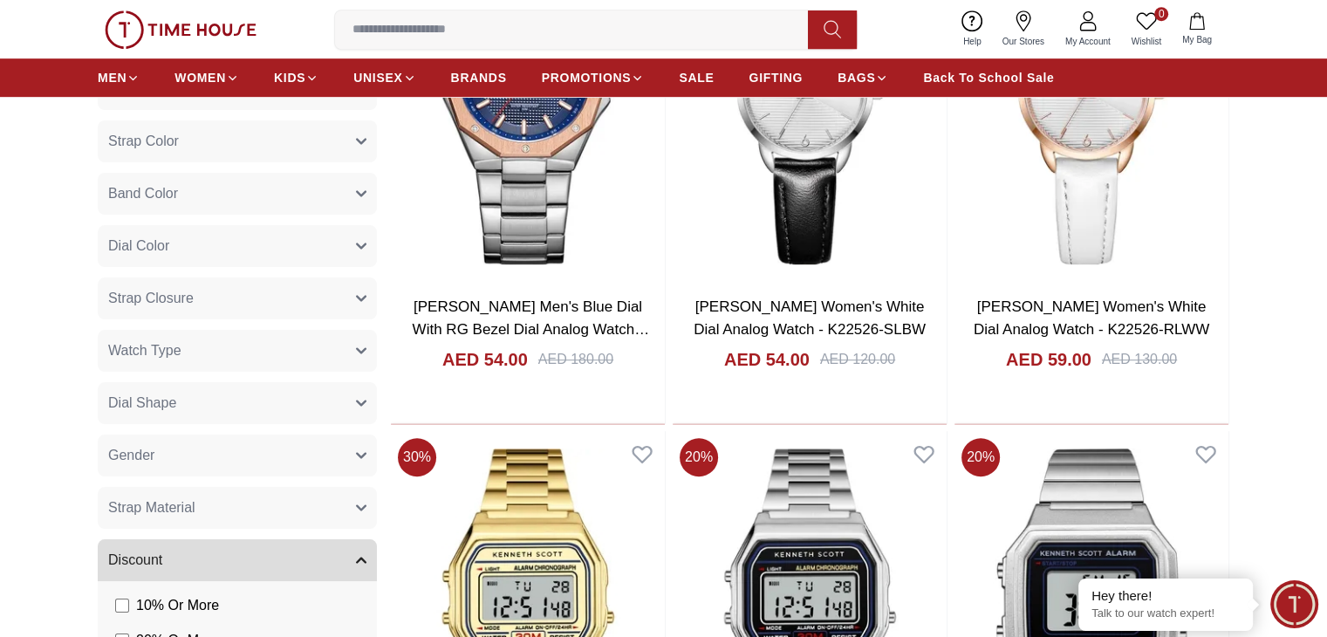
click at [162, 453] on button "Gender" at bounding box center [237, 456] width 279 height 42
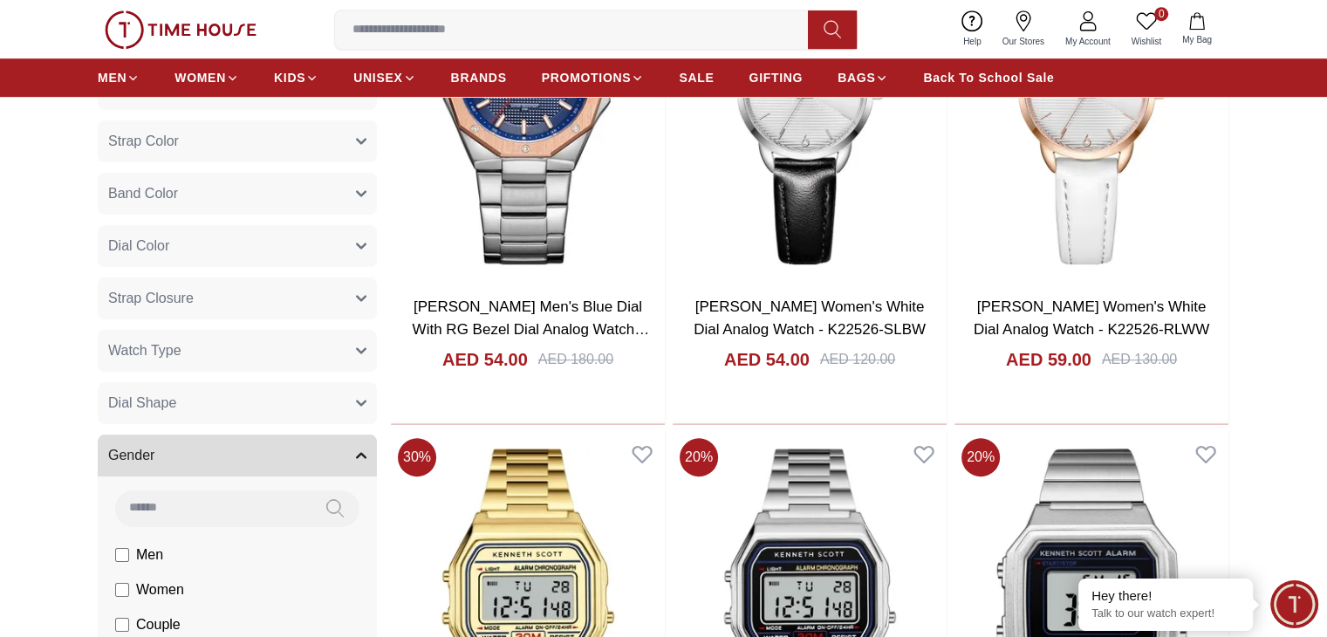
click at [0, 0] on label "Men" at bounding box center [0, 0] width 0 height 0
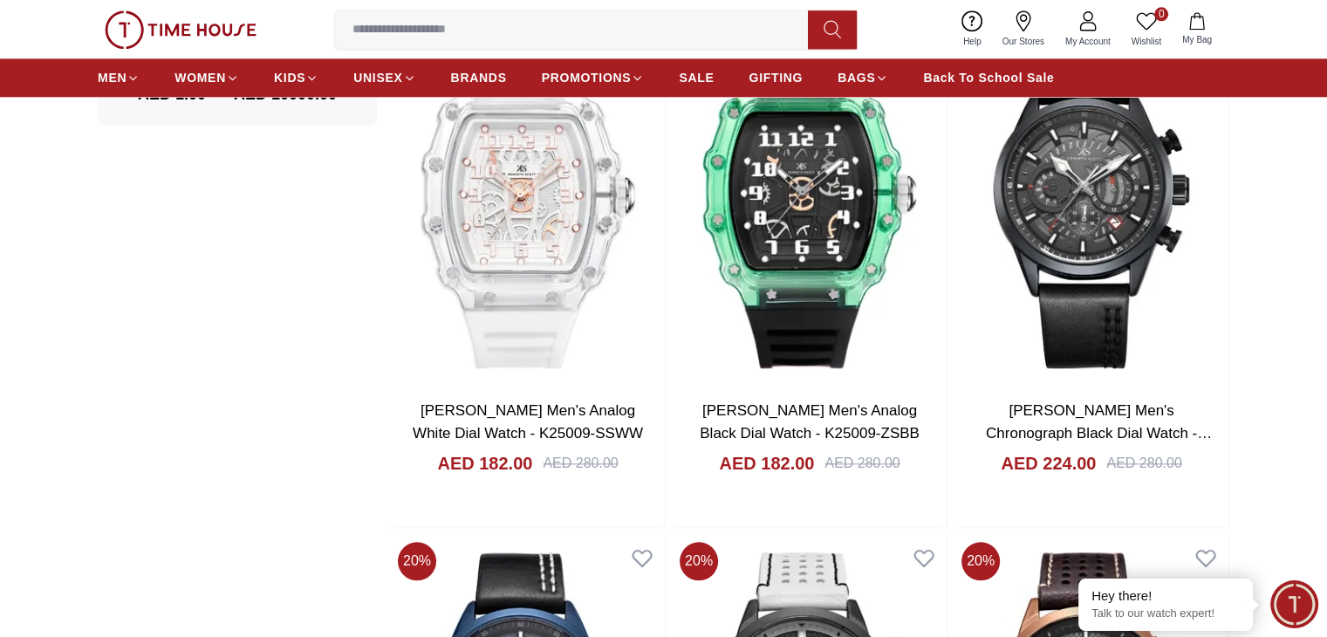
scroll to position [1745, 0]
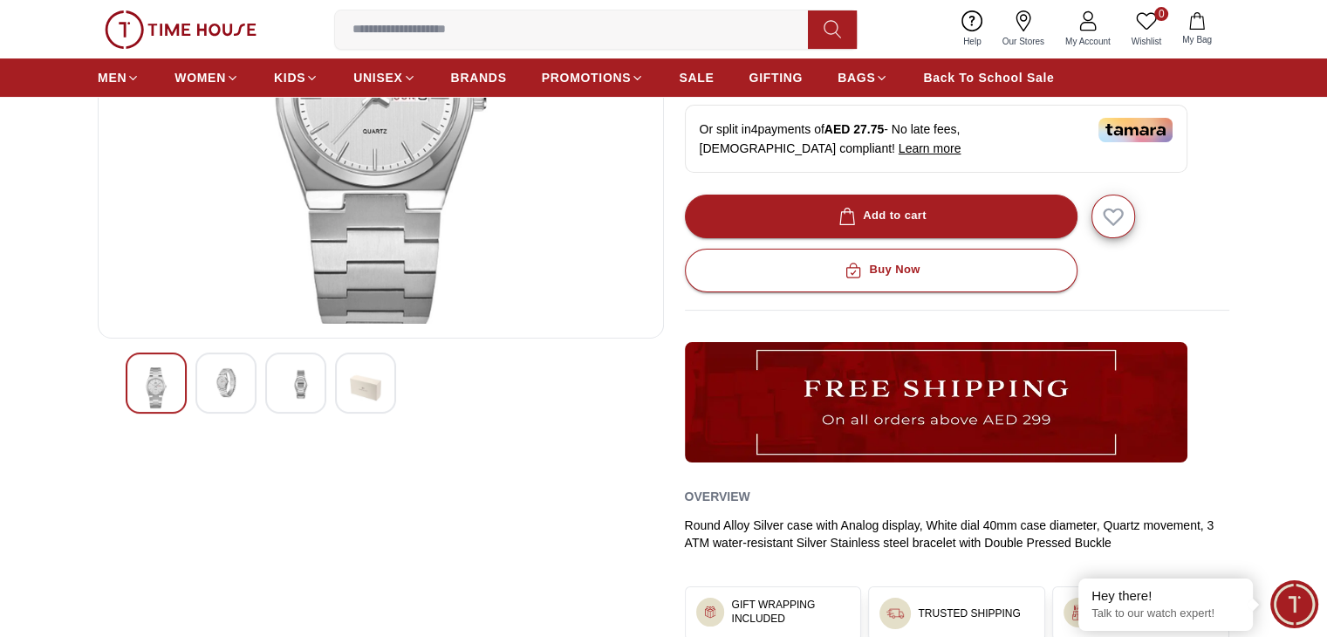
scroll to position [349, 0]
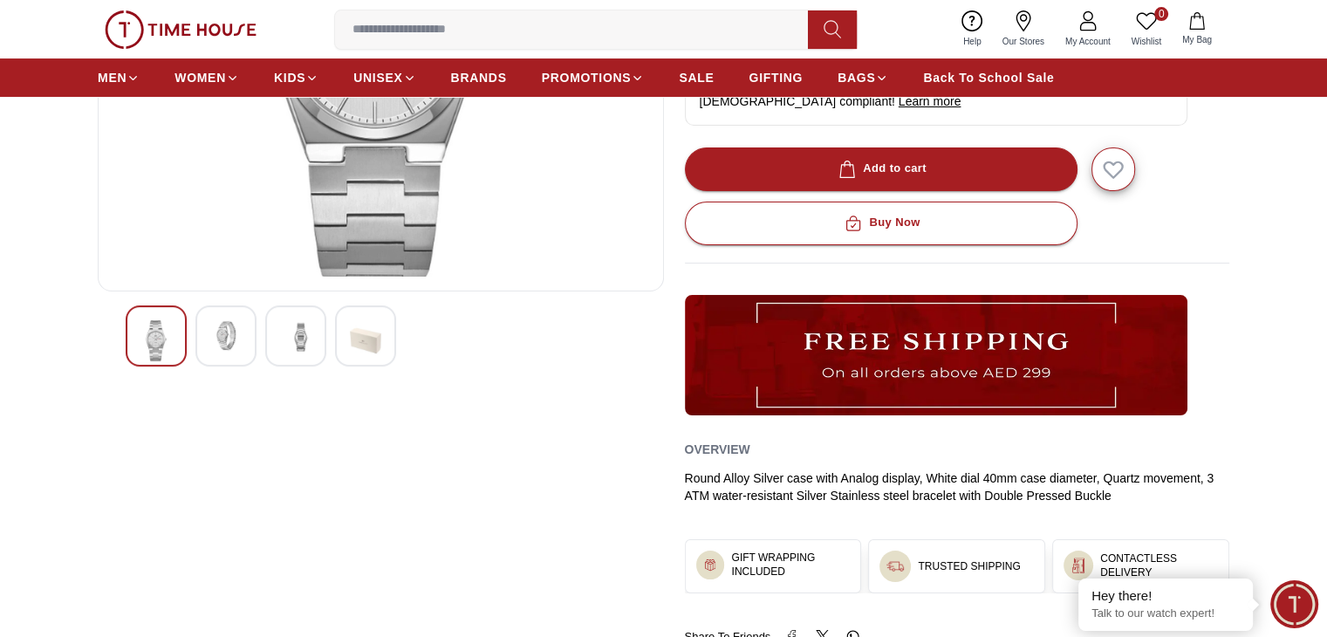
click at [236, 354] on div at bounding box center [225, 335] width 61 height 61
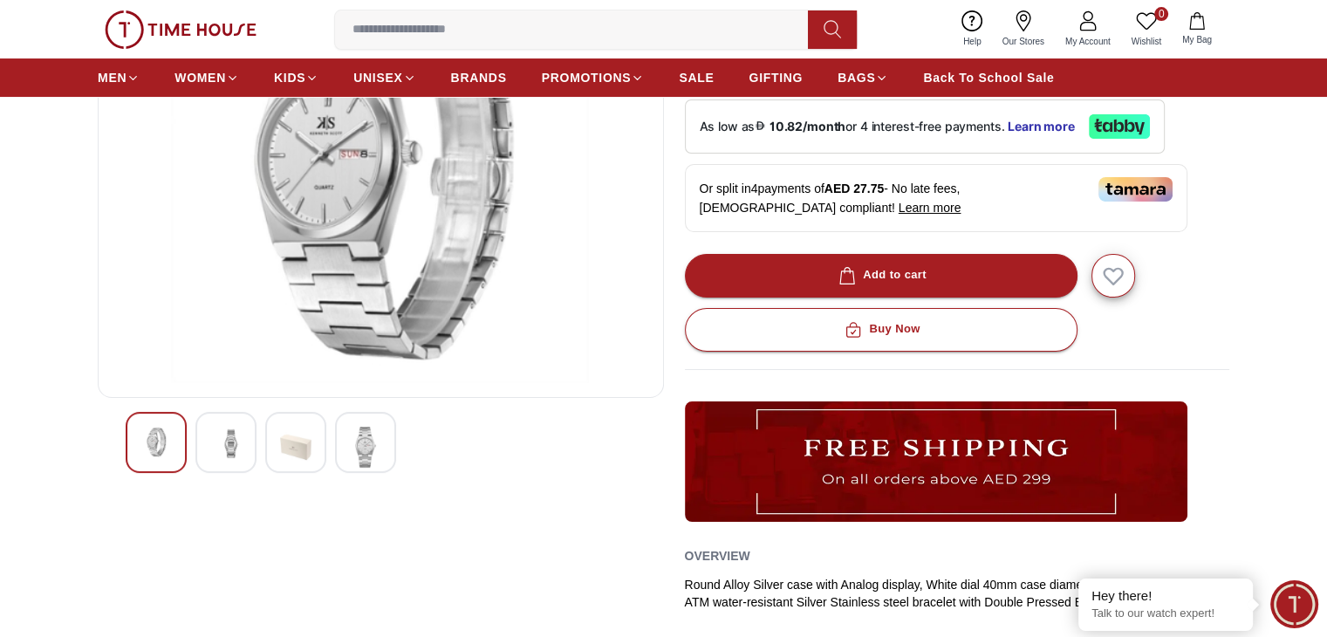
scroll to position [87, 0]
